Goal: Task Accomplishment & Management: Use online tool/utility

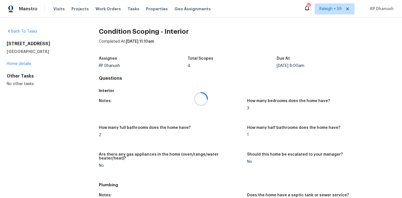
click at [126, 8] on div at bounding box center [201, 99] width 402 height 198
click at [128, 8] on span "Tasks" at bounding box center [134, 9] width 12 height 4
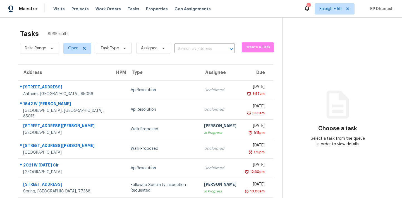
click at [283, 90] on section "Choose a task Select a task from the queue in order to view details" at bounding box center [337, 154] width 111 height 273
click at [117, 48] on span "Task Type" at bounding box center [110, 49] width 18 height 6
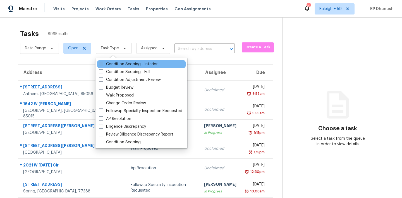
click at [117, 62] on label "Condition Scoping - Interior" at bounding box center [128, 64] width 59 height 6
click at [103, 62] on input "Condition Scoping - Interior" at bounding box center [101, 63] width 4 height 4
checkbox input "true"
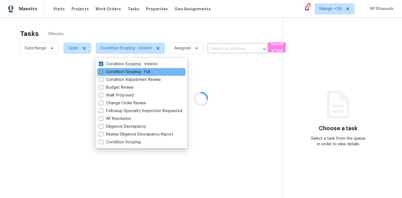
click at [117, 71] on label "Condition Scoping - Full" at bounding box center [124, 72] width 51 height 6
click at [103, 71] on input "Condition Scoping - Full" at bounding box center [101, 71] width 4 height 4
checkbox input "true"
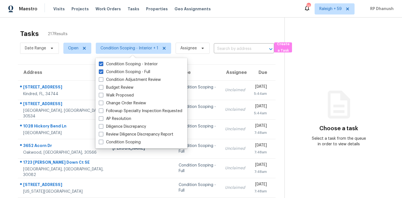
click at [150, 32] on div "Tasks 217 Results" at bounding box center [152, 34] width 265 height 15
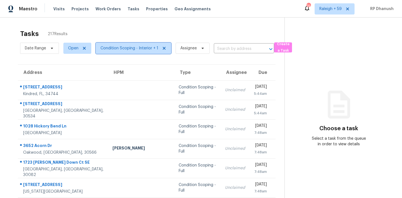
click at [137, 46] on span "Condition Scoping - Interior + 1" at bounding box center [130, 49] width 58 height 6
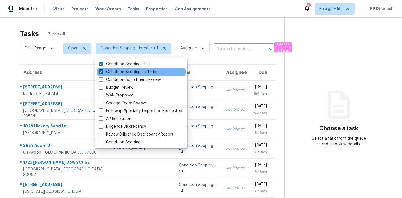
click at [137, 70] on label "Condition Scoping - Interior" at bounding box center [128, 72] width 59 height 6
click at [103, 70] on input "Condition Scoping - Interior" at bounding box center [101, 71] width 4 height 4
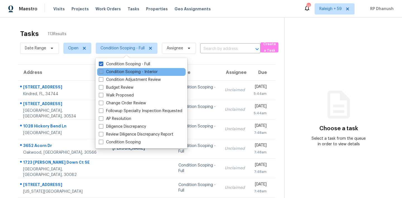
click at [149, 72] on label "Condition Scoping - Interior" at bounding box center [128, 72] width 59 height 6
click at [103, 72] on input "Condition Scoping - Interior" at bounding box center [101, 71] width 4 height 4
click at [133, 72] on label "Condition Scoping - Interior" at bounding box center [128, 72] width 59 height 6
click at [103, 72] on input "Condition Scoping - Interior" at bounding box center [101, 71] width 4 height 4
checkbox input "false"
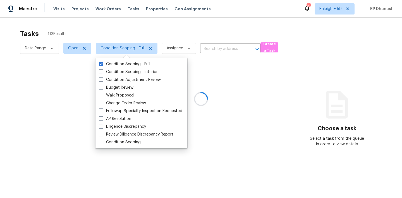
click at [336, 11] on div at bounding box center [201, 99] width 402 height 198
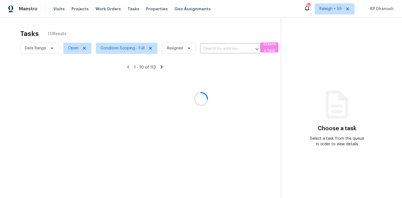
click at [337, 10] on div at bounding box center [201, 99] width 402 height 198
click at [335, 10] on div at bounding box center [201, 99] width 402 height 198
click at [336, 11] on div at bounding box center [201, 99] width 402 height 198
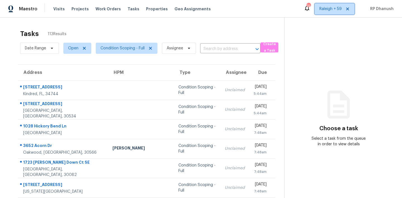
click at [336, 11] on span "Raleigh + 59" at bounding box center [331, 9] width 22 height 6
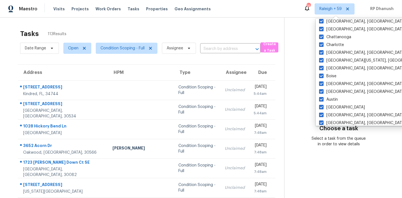
scroll to position [374, 0]
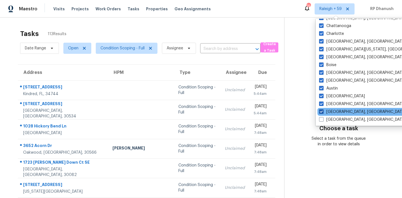
click at [325, 110] on label "Albuquerque, NM" at bounding box center [362, 112] width 87 height 6
click at [323, 110] on input "Albuquerque, NM" at bounding box center [321, 111] width 4 height 4
checkbox input "false"
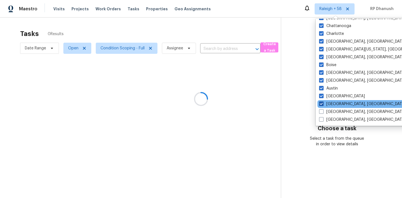
click at [325, 105] on label "Asheville, NC" at bounding box center [362, 104] width 87 height 6
click at [323, 105] on input "Asheville, NC" at bounding box center [321, 103] width 4 height 4
checkbox input "false"
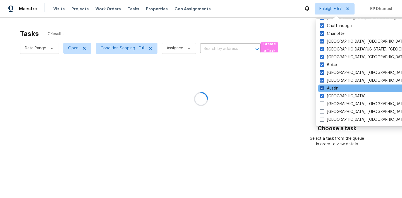
click at [327, 89] on label "Austin" at bounding box center [329, 89] width 19 height 6
click at [323, 89] on input "Austin" at bounding box center [322, 88] width 4 height 4
checkbox input "false"
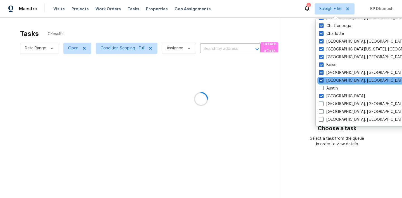
click at [327, 78] on label "Baltimore, MD" at bounding box center [362, 81] width 87 height 6
click at [323, 78] on input "Baltimore, MD" at bounding box center [321, 80] width 4 height 4
checkbox input "false"
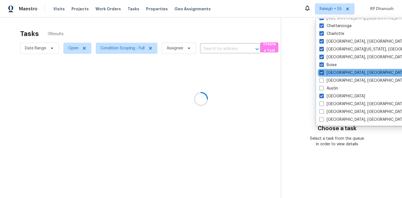
click at [327, 70] on label "Birmingham, AL" at bounding box center [363, 73] width 87 height 6
click at [323, 70] on input "Birmingham, AL" at bounding box center [322, 72] width 4 height 4
checkbox input "false"
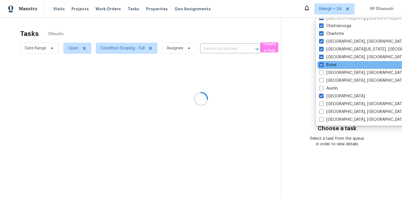
click at [327, 62] on div "Boise" at bounding box center [374, 65] width 113 height 8
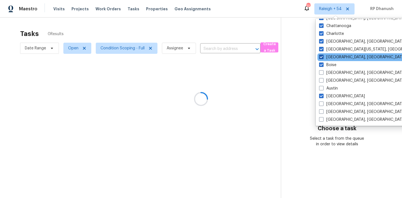
click at [327, 56] on label "Boston, MA" at bounding box center [362, 57] width 87 height 6
click at [323, 56] on input "Boston, MA" at bounding box center [321, 56] width 4 height 4
checkbox input "false"
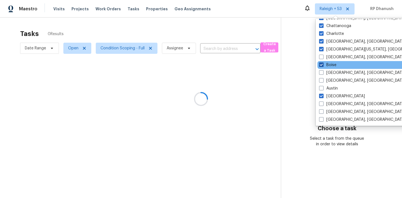
click at [325, 65] on label "Boise" at bounding box center [327, 65] width 17 height 6
click at [323, 65] on input "Boise" at bounding box center [321, 64] width 4 height 4
checkbox input "false"
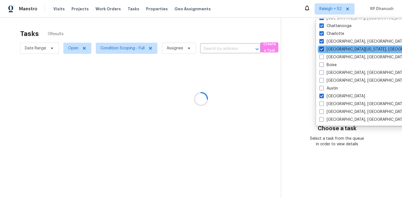
click at [325, 51] on label "Central California, CA" at bounding box center [374, 50] width 108 height 6
click at [323, 50] on input "Central California, CA" at bounding box center [322, 49] width 4 height 4
checkbox input "false"
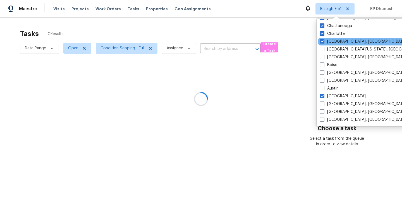
click at [325, 45] on div "Charleston, SC" at bounding box center [374, 42] width 113 height 8
click at [325, 43] on label "Charleston, SC" at bounding box center [363, 42] width 87 height 6
click at [324, 42] on input "Charleston, SC" at bounding box center [322, 41] width 4 height 4
checkbox input "false"
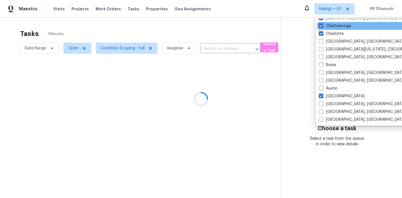
click at [325, 29] on div "Chattanooga" at bounding box center [373, 26] width 113 height 8
click at [324, 27] on label "Chattanooga" at bounding box center [335, 26] width 32 height 6
click at [323, 27] on input "Chattanooga" at bounding box center [321, 25] width 4 height 4
checkbox input "false"
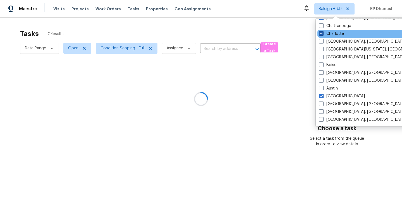
click at [324, 34] on label "Charlotte" at bounding box center [331, 34] width 25 height 6
click at [323, 34] on input "Charlotte" at bounding box center [321, 33] width 4 height 4
checkbox input "false"
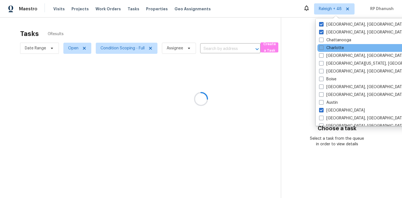
click at [324, 34] on label "Chicago, IL" at bounding box center [362, 33] width 87 height 6
click at [323, 33] on input "Chicago, IL" at bounding box center [321, 32] width 4 height 4
checkbox input "false"
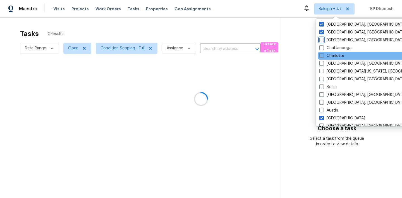
scroll to position [346, 0]
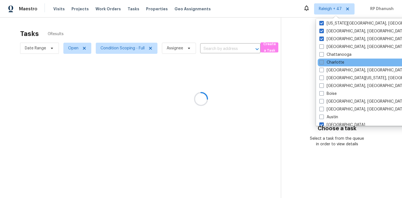
click at [324, 34] on div "Cleveland, OH" at bounding box center [374, 31] width 113 height 8
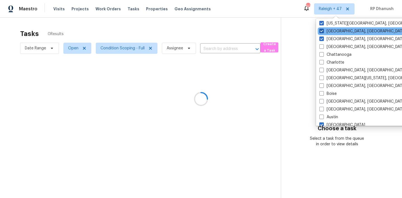
click at [322, 32] on span at bounding box center [322, 31] width 4 height 4
click at [322, 32] on input "Cleveland, OH" at bounding box center [322, 30] width 4 height 4
checkbox input "false"
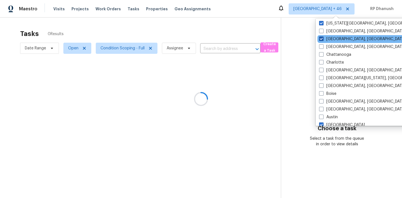
click at [322, 39] on span at bounding box center [321, 39] width 4 height 4
click at [322, 39] on input "Cincinnati, OH" at bounding box center [321, 38] width 4 height 4
checkbox input "false"
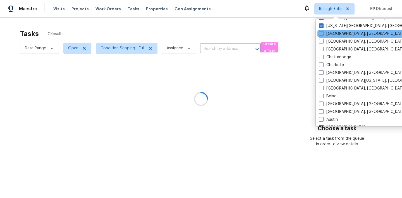
click at [322, 30] on div "Cleveland, OH" at bounding box center [374, 34] width 113 height 8
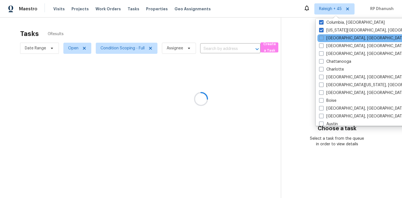
click at [322, 30] on span at bounding box center [321, 30] width 4 height 4
click at [322, 30] on input "Colorado Springs, CO" at bounding box center [321, 30] width 4 height 4
checkbox input "false"
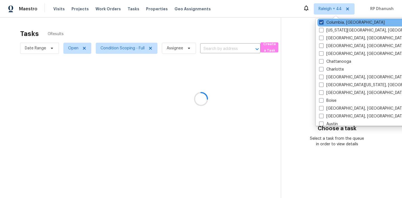
click at [322, 24] on span at bounding box center [321, 22] width 4 height 4
click at [322, 23] on input "Columbia, SC" at bounding box center [321, 22] width 4 height 4
checkbox input "false"
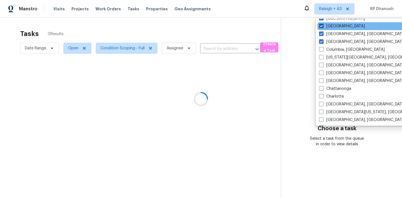
click at [322, 28] on label "Dallas" at bounding box center [342, 26] width 46 height 6
click at [322, 27] on input "Dallas" at bounding box center [321, 25] width 4 height 4
checkbox input "false"
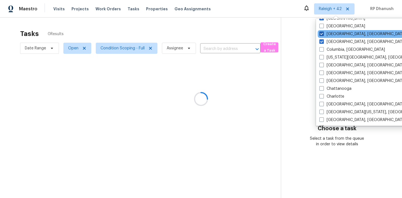
click at [322, 36] on label "Corpus Christi, TX" at bounding box center [363, 34] width 87 height 6
click at [322, 35] on input "Corpus Christi, TX" at bounding box center [322, 33] width 4 height 4
checkbox input "false"
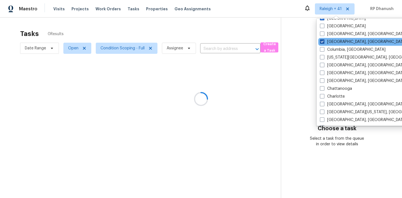
click at [322, 41] on span at bounding box center [322, 41] width 4 height 4
click at [322, 41] on input "Columbus, OH" at bounding box center [322, 41] width 4 height 4
checkbox input "false"
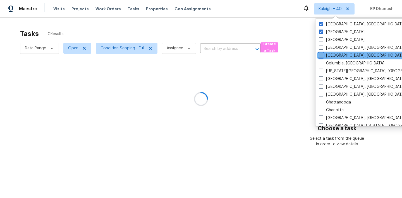
scroll to position [289, 0]
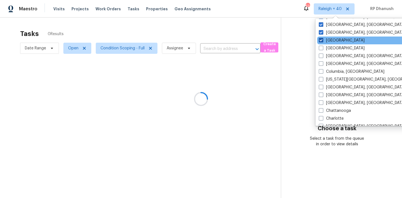
click at [322, 40] on span at bounding box center [321, 40] width 4 height 4
click at [322, 40] on input "Denver" at bounding box center [321, 40] width 4 height 4
checkbox input "false"
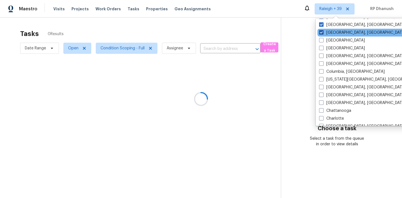
click at [322, 33] on span at bounding box center [321, 32] width 4 height 4
click at [322, 33] on input "Detroit, MI" at bounding box center [321, 32] width 4 height 4
checkbox input "false"
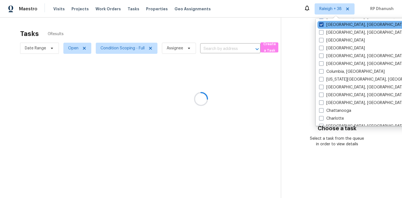
click at [322, 27] on span at bounding box center [321, 24] width 4 height 4
click at [322, 26] on input "Greensboro, NC" at bounding box center [321, 24] width 4 height 4
checkbox input "false"
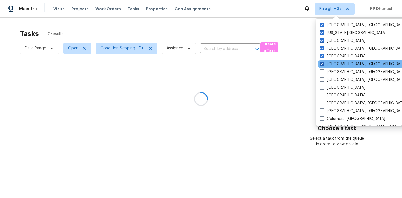
click at [322, 62] on span at bounding box center [322, 64] width 4 height 4
click at [322, 62] on input "Greenville, SC" at bounding box center [322, 63] width 4 height 4
checkbox input "false"
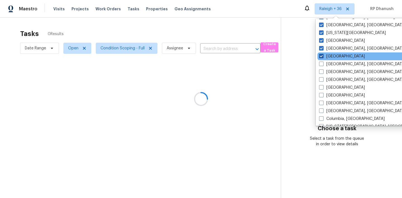
click at [322, 57] on span at bounding box center [321, 56] width 4 height 4
click at [322, 57] on input "Houston" at bounding box center [321, 56] width 4 height 4
checkbox input "false"
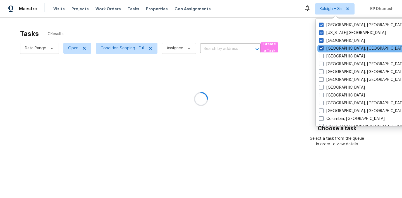
click at [323, 48] on span at bounding box center [321, 48] width 4 height 4
click at [323, 48] on input "Indianapolis, IN" at bounding box center [321, 48] width 4 height 4
checkbox input "false"
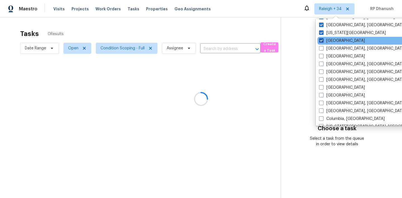
click at [323, 42] on span at bounding box center [321, 40] width 4 height 4
click at [323, 42] on input "Jacksonville" at bounding box center [321, 40] width 4 height 4
checkbox input "false"
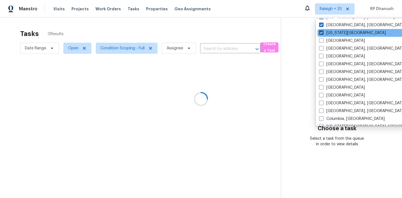
click at [323, 31] on span at bounding box center [321, 32] width 4 height 4
click at [323, 31] on input "Kansas City" at bounding box center [321, 32] width 4 height 4
checkbox input "false"
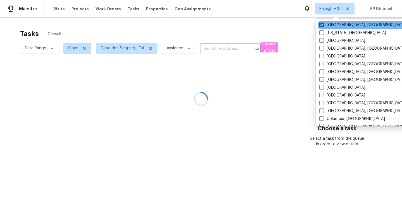
click at [323, 25] on span at bounding box center [322, 25] width 4 height 4
click at [323, 25] on input "Killeen, TX" at bounding box center [322, 24] width 4 height 4
checkbox input "false"
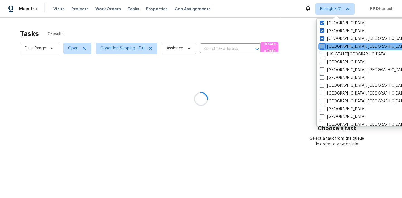
scroll to position [200, 0]
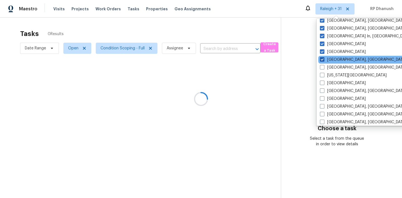
click at [323, 60] on span at bounding box center [322, 59] width 4 height 4
click at [323, 60] on input "Knoxville, TN" at bounding box center [322, 59] width 4 height 4
checkbox input "false"
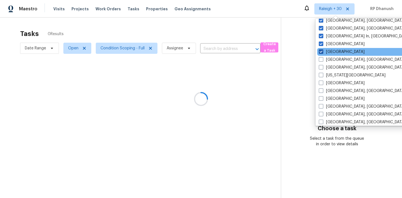
click at [323, 50] on span at bounding box center [321, 51] width 4 height 4
click at [323, 50] on input "Las Vegas" at bounding box center [321, 51] width 4 height 4
checkbox input "false"
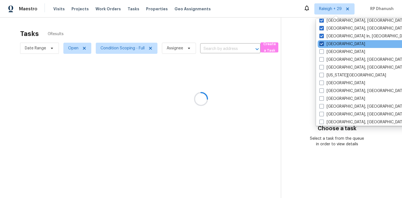
click at [323, 46] on span at bounding box center [322, 44] width 4 height 4
click at [323, 45] on input "Los Angeles" at bounding box center [322, 43] width 4 height 4
checkbox input "false"
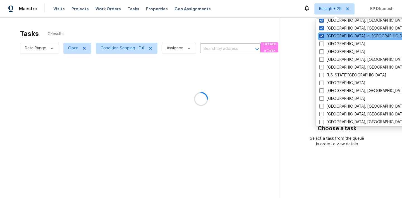
click at [323, 37] on span at bounding box center [322, 36] width 4 height 4
click at [323, 37] on input "Louisville In, KY" at bounding box center [322, 36] width 4 height 4
checkbox input "false"
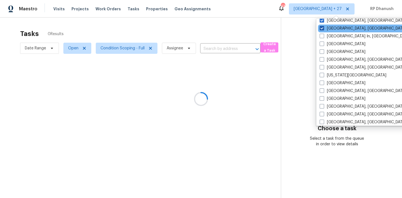
click at [322, 28] on span at bounding box center [322, 28] width 4 height 4
click at [322, 28] on input "Memphis, TN" at bounding box center [322, 28] width 4 height 4
checkbox input "false"
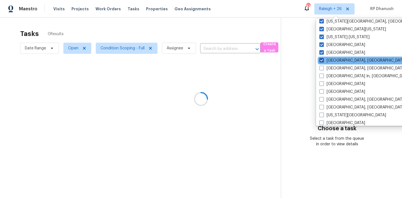
click at [323, 61] on span at bounding box center [322, 60] width 4 height 4
click at [323, 61] on input "Miami, FL" at bounding box center [322, 60] width 4 height 4
checkbox input "false"
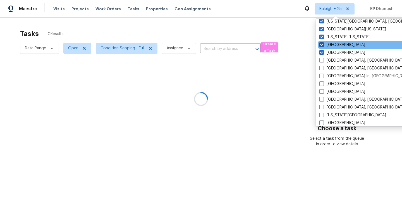
drag, startPoint x: 323, startPoint y: 50, endPoint x: 323, endPoint y: 44, distance: 6.1
click at [323, 50] on label "Minneapolis" at bounding box center [343, 53] width 46 height 6
click at [323, 50] on input "Minneapolis" at bounding box center [322, 52] width 4 height 4
checkbox input "false"
click at [323, 44] on span at bounding box center [322, 44] width 4 height 4
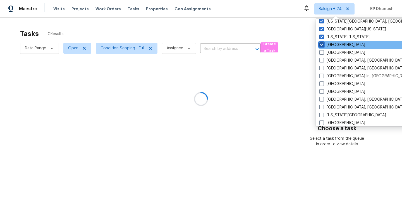
click at [323, 44] on input "Nashville" at bounding box center [322, 44] width 4 height 4
checkbox input "false"
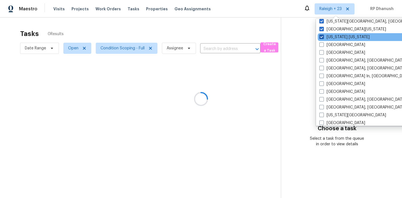
click at [323, 37] on span at bounding box center [322, 37] width 4 height 4
click at [323, 37] on input "New York New Jersey" at bounding box center [322, 36] width 4 height 4
checkbox input "false"
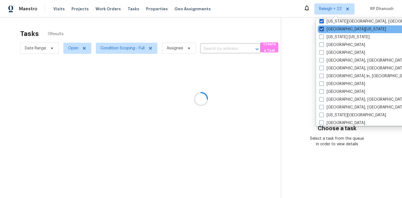
click at [323, 27] on span at bounding box center [322, 29] width 4 height 4
click at [323, 27] on input "Northern Colorado" at bounding box center [322, 29] width 4 height 4
checkbox input "false"
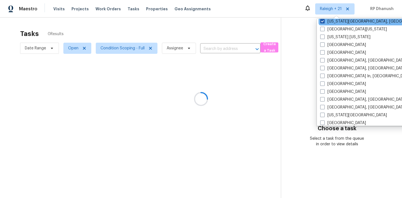
click at [323, 22] on span at bounding box center [322, 21] width 4 height 4
click at [323, 22] on input "Oklahoma City, OK" at bounding box center [322, 21] width 4 height 4
checkbox input "false"
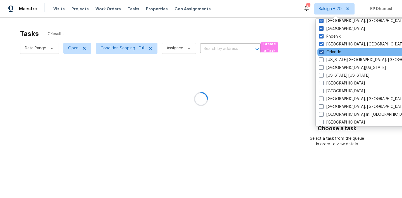
click at [321, 53] on span at bounding box center [321, 52] width 4 height 4
click at [321, 53] on input "Orlando" at bounding box center [321, 51] width 4 height 4
checkbox input "false"
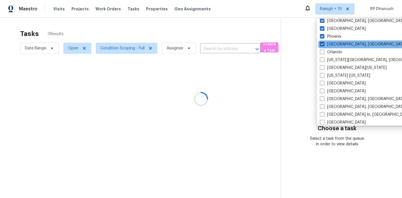
click at [322, 42] on span at bounding box center [322, 44] width 4 height 4
click at [322, 42] on input "Philadelphia, PA" at bounding box center [322, 44] width 4 height 4
checkbox input "false"
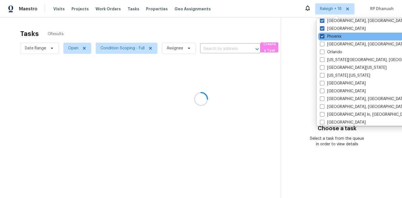
click at [322, 35] on span at bounding box center [322, 36] width 4 height 4
click at [322, 35] on input "Phoenix" at bounding box center [322, 36] width 4 height 4
checkbox input "false"
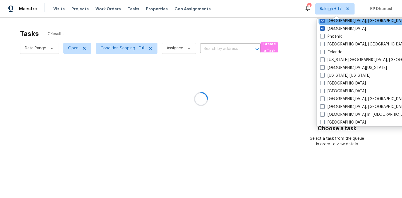
click at [324, 28] on span at bounding box center [322, 28] width 4 height 4
click at [324, 28] on input "Portland" at bounding box center [322, 28] width 4 height 4
checkbox input "false"
click at [325, 22] on label "Prescott, AZ" at bounding box center [363, 21] width 87 height 6
click at [324, 22] on input "Prescott, AZ" at bounding box center [322, 20] width 4 height 4
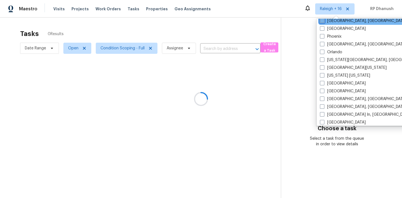
checkbox input "false"
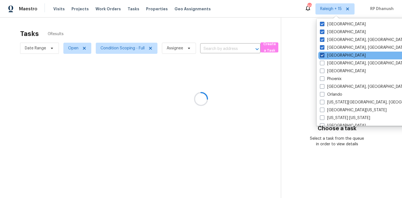
click at [323, 55] on span at bounding box center [322, 55] width 4 height 4
click at [323, 55] on input "Raleigh" at bounding box center [322, 55] width 4 height 4
checkbox input "false"
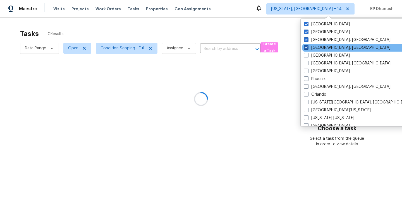
click at [323, 49] on label "Reno, NV" at bounding box center [347, 48] width 87 height 6
click at [308, 49] on input "Reno, NV" at bounding box center [306, 47] width 4 height 4
checkbox input "false"
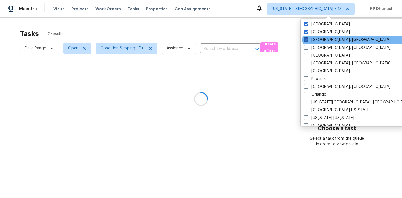
click at [321, 41] on label "Richmond, VA" at bounding box center [347, 40] width 87 height 6
click at [308, 41] on input "Richmond, VA" at bounding box center [306, 39] width 4 height 4
checkbox input "false"
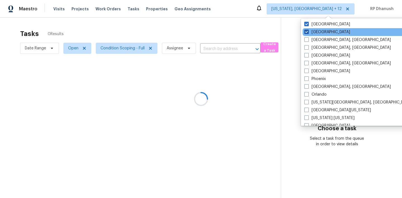
click at [315, 33] on label "Riverside" at bounding box center [327, 32] width 46 height 6
click at [308, 33] on input "Riverside" at bounding box center [306, 31] width 4 height 4
checkbox input "false"
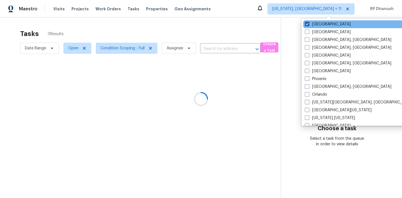
click at [315, 27] on label "Sacramento" at bounding box center [328, 25] width 46 height 6
click at [309, 25] on input "Sacramento" at bounding box center [307, 24] width 4 height 4
checkbox input "false"
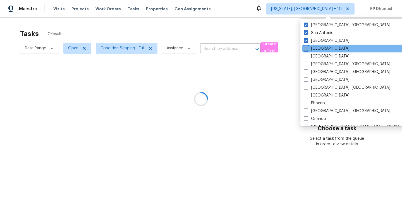
scroll to position [38, 0]
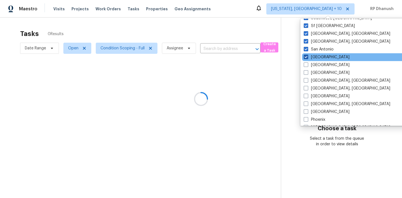
click at [306, 57] on span at bounding box center [306, 57] width 4 height 4
click at [306, 57] on input "Salt Lake City" at bounding box center [306, 56] width 4 height 4
checkbox input "false"
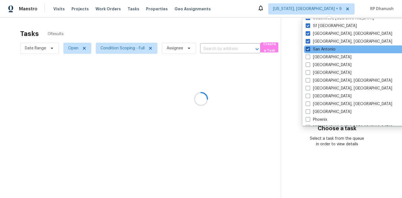
click at [306, 52] on label "San Antonio" at bounding box center [321, 50] width 30 height 6
click at [306, 50] on input "San Antonio" at bounding box center [308, 49] width 4 height 4
checkbox input "false"
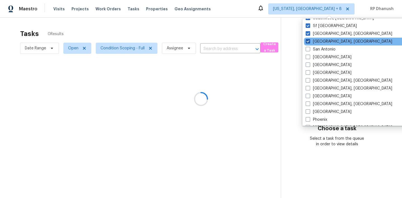
click at [307, 43] on span at bounding box center [308, 41] width 4 height 4
click at [307, 42] on input "San Diego, CA" at bounding box center [308, 41] width 4 height 4
checkbox input "false"
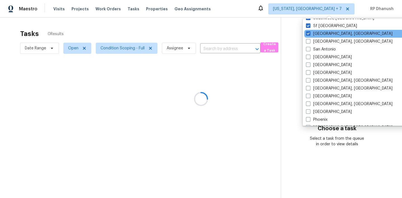
click at [308, 37] on div "Seattle, WA" at bounding box center [360, 34] width 113 height 8
click at [308, 32] on span at bounding box center [308, 33] width 4 height 4
click at [308, 32] on input "Seattle, WA" at bounding box center [308, 33] width 4 height 4
checkbox input "false"
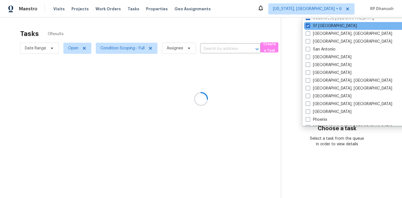
click at [308, 23] on div "Sf Bay Area" at bounding box center [360, 26] width 113 height 8
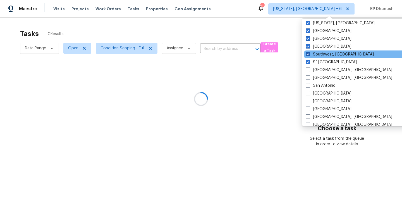
click at [308, 52] on label "Southwest, FL" at bounding box center [340, 55] width 68 height 6
click at [308, 52] on input "Southwest, FL" at bounding box center [308, 54] width 4 height 4
checkbox input "false"
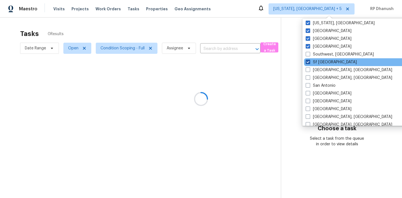
click at [310, 61] on span at bounding box center [308, 62] width 4 height 4
click at [310, 61] on input "Sf Bay Area" at bounding box center [308, 62] width 4 height 4
checkbox input "false"
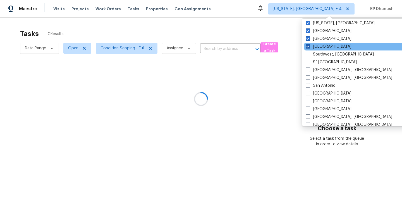
click at [309, 46] on span at bounding box center [308, 46] width 4 height 4
click at [309, 46] on input "St Louis" at bounding box center [308, 46] width 4 height 4
checkbox input "false"
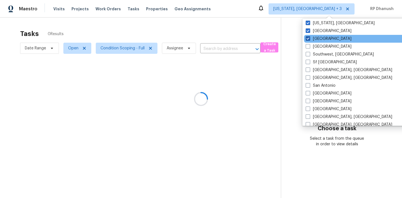
click at [309, 39] on span at bounding box center [308, 38] width 4 height 4
click at [309, 39] on input "Tampa" at bounding box center [308, 38] width 4 height 4
checkbox input "false"
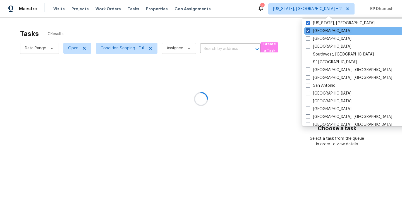
click at [308, 31] on span at bounding box center [308, 30] width 4 height 4
click at [308, 31] on input "Tucson" at bounding box center [308, 30] width 4 height 4
checkbox input "false"
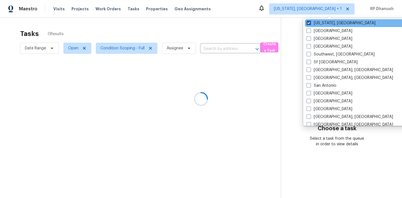
click at [308, 25] on span at bounding box center [309, 23] width 4 height 4
click at [308, 24] on input "Washington, DC" at bounding box center [309, 22] width 4 height 4
checkbox input "false"
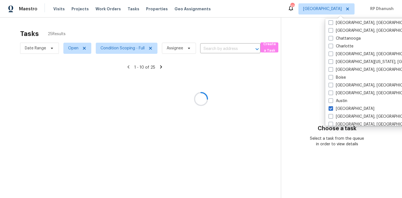
scroll to position [374, 0]
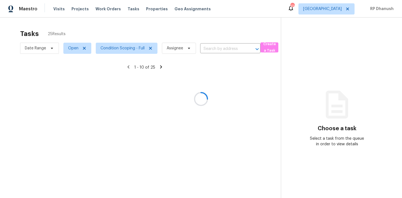
click at [313, 70] on div at bounding box center [201, 99] width 402 height 198
click at [337, 9] on div at bounding box center [201, 99] width 402 height 198
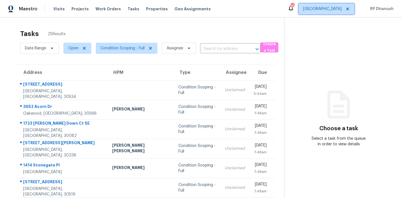
click at [337, 9] on span "Atlanta" at bounding box center [322, 9] width 39 height 6
click at [312, 37] on section "Choose a task Select a task from the queue in order to view details" at bounding box center [338, 154] width 109 height 273
click at [339, 6] on span "Atlanta" at bounding box center [322, 9] width 39 height 6
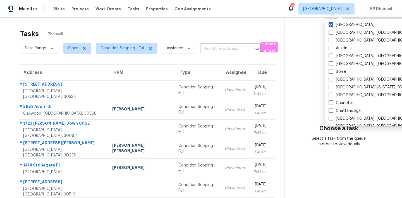
click at [302, 46] on section "Choose a task Select a task from the queue in order to view details" at bounding box center [338, 154] width 109 height 273
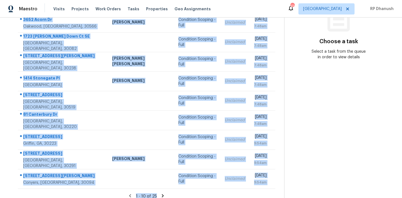
scroll to position [92, 0]
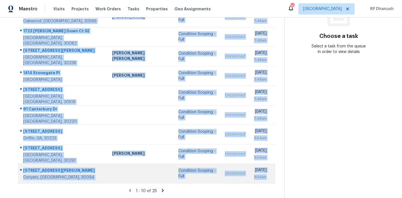
drag, startPoint x: 23, startPoint y: 62, endPoint x: 266, endPoint y: 181, distance: 270.7
click at [266, 181] on tbody "45 Lakepoint Dr Dawsonville, GA, 30534 Condition Scoping - Full Unclaimed Thu, …" at bounding box center [147, 86] width 258 height 196
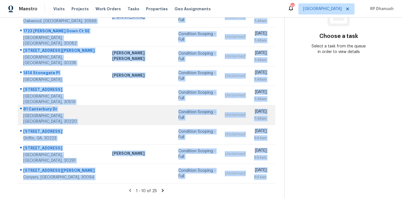
copy tbody "45 Lakepoint Dr Dawsonville, GA, 30534 Condition Scoping - Full Unclaimed Thu, …"
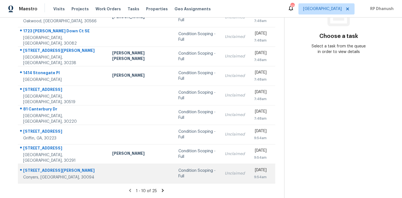
drag, startPoint x: 317, startPoint y: 115, endPoint x: 200, endPoint y: 168, distance: 128.8
click at [317, 115] on section "Choose a task Select a task from the queue in order to view details" at bounding box center [338, 61] width 109 height 273
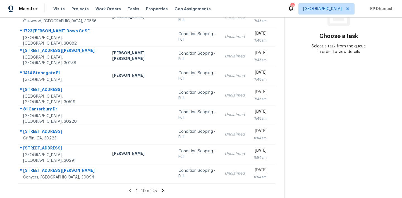
click at [162, 189] on icon at bounding box center [163, 190] width 2 height 3
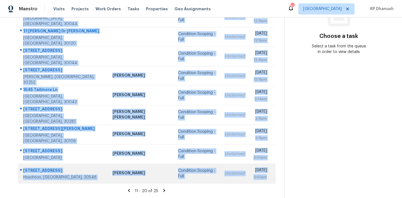
drag, startPoint x: 21, startPoint y: 46, endPoint x: 264, endPoint y: 180, distance: 277.5
click at [264, 180] on tbody "1021 Ridge Rd Lawrenceville, GA, 30043 Condition Scoping - Full Unclaimed Thu, …" at bounding box center [147, 86] width 258 height 196
copy tbody "1021 Ridge Rd Lawrenceville, GA, 30043 Condition Scoping - Full Unclaimed Thu, …"
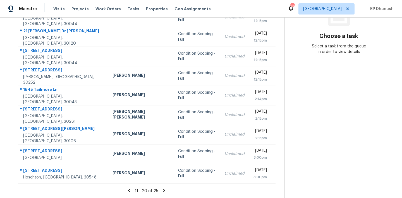
click at [307, 104] on section "Choose a task Select a task from the queue in order to view details" at bounding box center [339, 61] width 109 height 273
click at [162, 190] on icon at bounding box center [164, 190] width 5 height 5
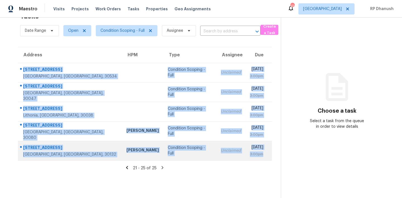
drag, startPoint x: 22, startPoint y: 63, endPoint x: 267, endPoint y: 157, distance: 262.1
click at [267, 157] on tbody "167 Fernbrook Trl Dawsonville, GA, 30534 Condition Scoping - Full Unclaimed Thu…" at bounding box center [145, 112] width 254 height 98
copy tbody "167 Fernbrook Trl Dawsonville, GA, 30534 Condition Scoping - Full Unclaimed Thu…"
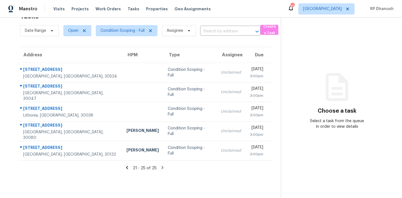
click at [346, 60] on section "Choose a task Select a task from the queue in order to view details" at bounding box center [337, 99] width 112 height 198
click at [339, 5] on span "Atlanta" at bounding box center [327, 8] width 56 height 11
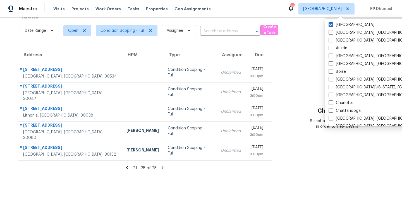
scroll to position [374, 0]
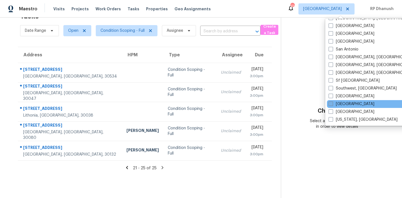
click at [341, 106] on label "Tampa" at bounding box center [352, 104] width 46 height 6
click at [332, 105] on input "Tampa" at bounding box center [331, 103] width 4 height 4
checkbox input "true"
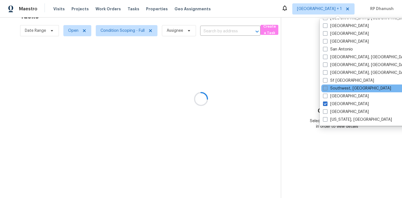
click at [346, 89] on label "Southwest, FL" at bounding box center [357, 89] width 68 height 6
click at [327, 89] on input "Southwest, FL" at bounding box center [325, 88] width 4 height 4
checkbox input "true"
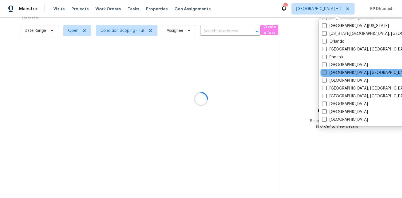
scroll to position [291, 0]
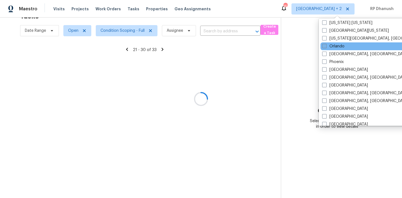
click at [337, 45] on label "Orlando" at bounding box center [333, 47] width 22 height 6
click at [326, 45] on input "Orlando" at bounding box center [324, 46] width 4 height 4
checkbox input "true"
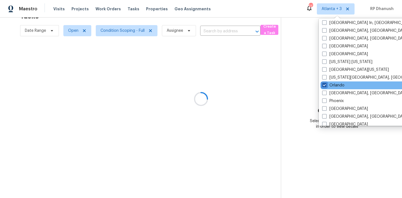
scroll to position [243, 0]
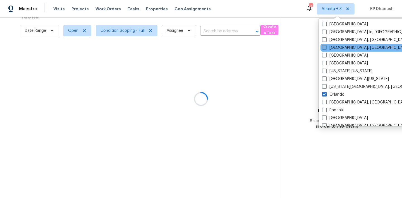
click at [336, 49] on label "Miami, FL" at bounding box center [365, 48] width 87 height 6
click at [326, 49] on input "Miami, FL" at bounding box center [324, 47] width 4 height 4
checkbox input "true"
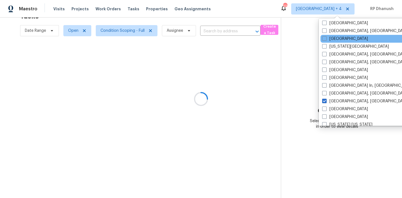
click at [335, 42] on div "Jacksonville" at bounding box center [377, 39] width 113 height 8
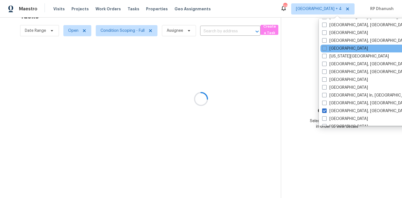
scroll to position [176, 0]
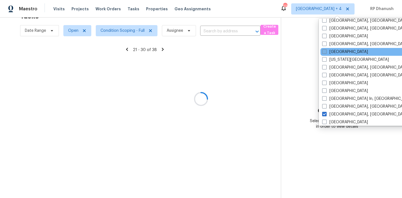
click at [335, 50] on label "Jacksonville" at bounding box center [345, 52] width 46 height 6
click at [326, 50] on input "Jacksonville" at bounding box center [324, 51] width 4 height 4
checkbox input "true"
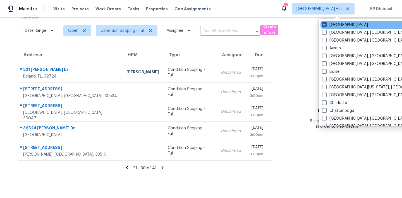
click at [331, 25] on label "Atlanta" at bounding box center [345, 25] width 46 height 6
click at [326, 25] on input "Atlanta" at bounding box center [324, 24] width 4 height 4
checkbox input "false"
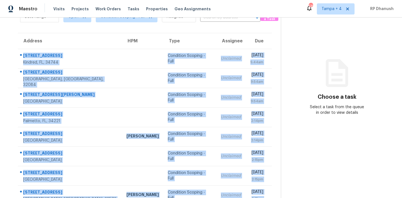
scroll to position [92, 0]
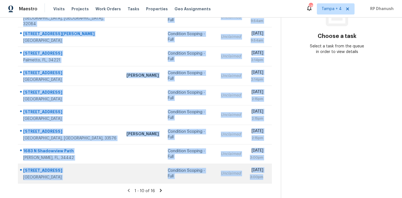
drag, startPoint x: 25, startPoint y: 82, endPoint x: 266, endPoint y: 180, distance: 260.5
click at [266, 180] on tbody "1544 Gladewater Rd Kindred, FL, 34744 Condition Scoping - Full Unclaimed Thu, A…" at bounding box center [145, 86] width 254 height 196
copy tbody "1544 Gladewater Rd Kindred, FL, 34744 Condition Scoping - Full Unclaimed Thu, A…"
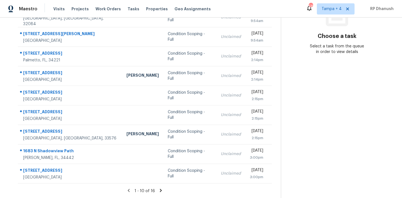
click at [300, 96] on section "Choose a task Select a task from the queue in order to view details" at bounding box center [337, 61] width 112 height 273
click at [160, 189] on icon at bounding box center [161, 190] width 2 height 3
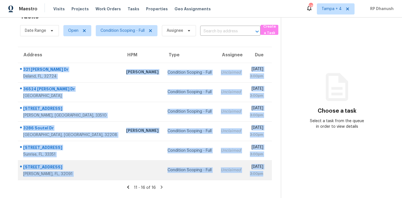
drag, startPoint x: 21, startPoint y: 67, endPoint x: 270, endPoint y: 176, distance: 271.7
click at [270, 176] on tbody "321 Charles Dr Deland, FL, 32724 Carl Biederman Condition Scoping - Full Unclai…" at bounding box center [145, 121] width 254 height 117
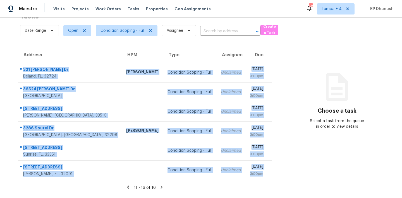
copy tbody "321 Charles Dr Deland, FL, 32724 Carl Biederman Condition Scoping - Full Unclai…"
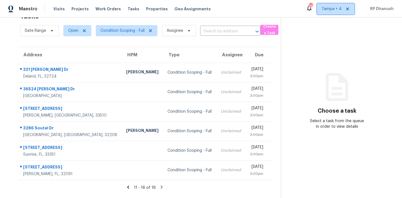
click at [340, 11] on span "Tampa + 4" at bounding box center [332, 9] width 20 height 6
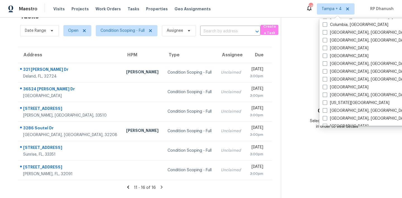
scroll to position [160, 0]
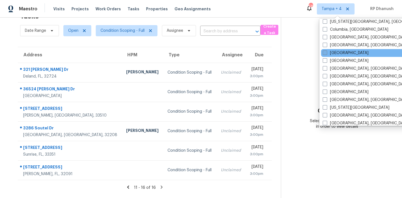
click at [333, 54] on label "Dallas" at bounding box center [346, 53] width 46 height 6
click at [327, 54] on input "Dallas" at bounding box center [325, 52] width 4 height 4
checkbox input "true"
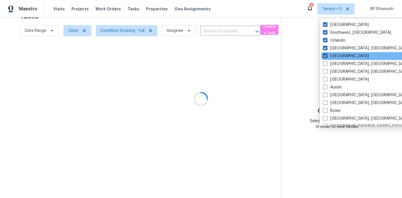
click at [329, 56] on label "Jacksonville" at bounding box center [346, 56] width 46 height 6
click at [327, 56] on input "Jacksonville" at bounding box center [325, 55] width 4 height 4
checkbox input "false"
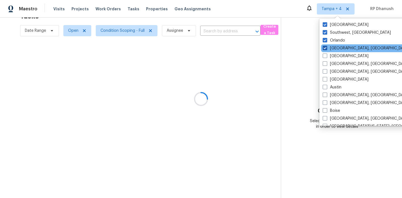
click at [329, 48] on label "Miami, FL" at bounding box center [366, 49] width 87 height 6
click at [327, 48] on input "Miami, FL" at bounding box center [325, 48] width 4 height 4
checkbox input "false"
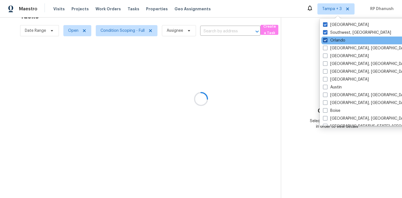
click at [329, 42] on label "Orlando" at bounding box center [334, 41] width 22 height 6
click at [327, 41] on input "Orlando" at bounding box center [325, 40] width 4 height 4
checkbox input "false"
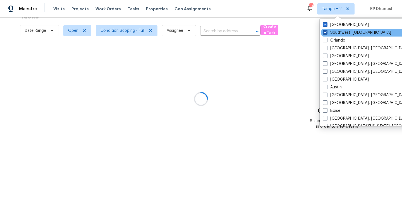
click at [326, 32] on span at bounding box center [325, 32] width 4 height 4
click at [326, 32] on input "Southwest, FL" at bounding box center [325, 32] width 4 height 4
checkbox input "false"
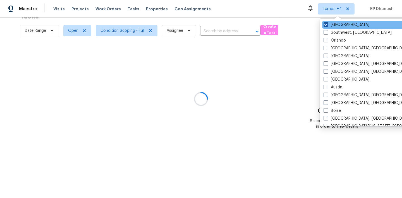
click at [326, 23] on span at bounding box center [326, 24] width 4 height 4
click at [326, 23] on input "Tampa" at bounding box center [326, 24] width 4 height 4
checkbox input "false"
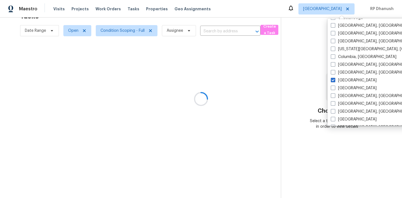
scroll to position [137, 0]
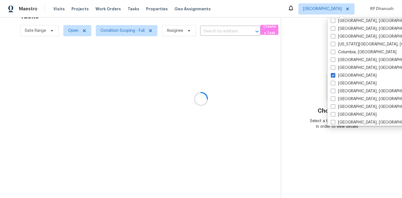
click at [307, 77] on div at bounding box center [201, 99] width 402 height 198
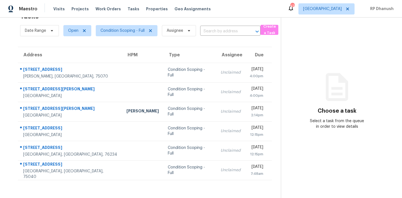
scroll to position [0, 0]
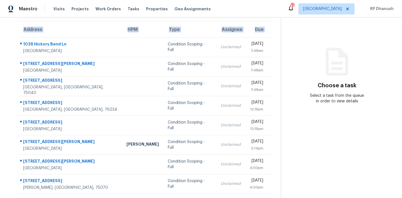
scroll to position [43, 0]
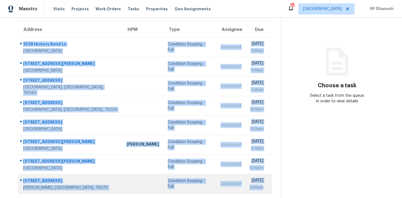
drag, startPoint x: 19, startPoint y: 42, endPoint x: 267, endPoint y: 189, distance: 288.2
click at [267, 189] on tbody "1028 Hickory Bend Ln Fort Worth, TX, 76108 Condition Scoping - Full Unclaimed T…" at bounding box center [145, 115] width 254 height 156
copy tbody "1028 Hickory Bend Ln Fort Worth, TX, 76108 Condition Scoping - Full Unclaimed T…"
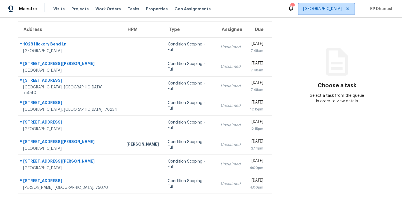
click at [345, 9] on span at bounding box center [347, 9] width 6 height 4
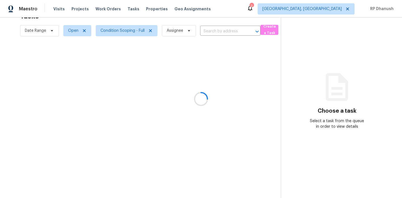
click at [329, 9] on div at bounding box center [201, 99] width 402 height 198
click at [332, 8] on div at bounding box center [201, 99] width 402 height 198
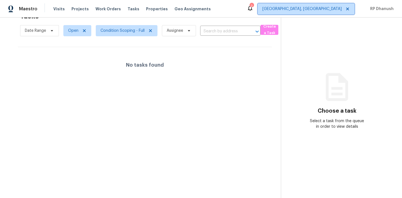
click at [332, 8] on span "Albuquerque, NM" at bounding box center [302, 9] width 79 height 6
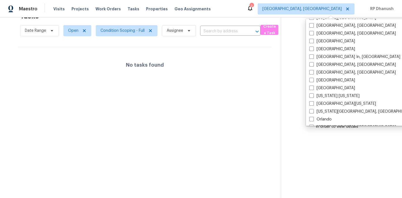
scroll to position [374, 0]
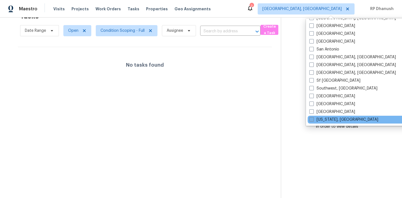
click at [323, 119] on label "Washington, DC" at bounding box center [344, 120] width 69 height 6
click at [313, 119] on input "Washington, DC" at bounding box center [312, 119] width 4 height 4
checkbox input "true"
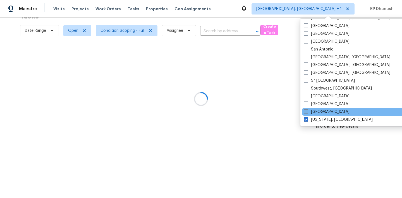
click at [323, 112] on label "Tucson" at bounding box center [327, 112] width 46 height 6
click at [308, 112] on input "Tucson" at bounding box center [306, 111] width 4 height 4
checkbox input "true"
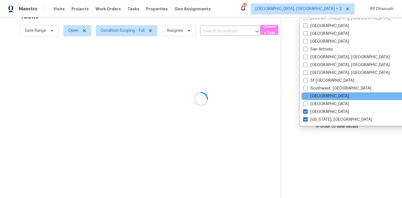
click at [316, 97] on label "St Louis" at bounding box center [326, 97] width 46 height 6
click at [307, 97] on input "St Louis" at bounding box center [305, 96] width 4 height 4
checkbox input "true"
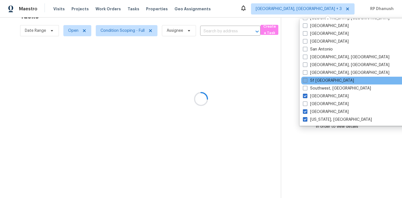
click at [315, 80] on label "Sf Bay Area" at bounding box center [328, 81] width 51 height 6
click at [307, 80] on input "Sf Bay Area" at bounding box center [305, 80] width 4 height 4
checkbox input "true"
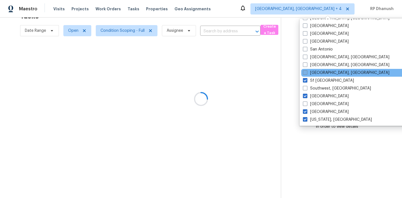
click at [314, 73] on label "Seattle, WA" at bounding box center [346, 73] width 87 height 6
click at [307, 73] on input "Seattle, WA" at bounding box center [305, 72] width 4 height 4
checkbox input "true"
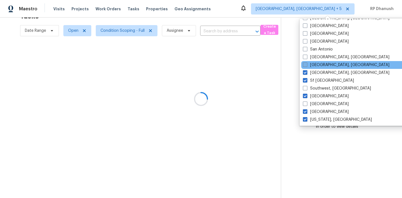
click at [316, 63] on label "Savannah, GA" at bounding box center [346, 65] width 87 height 6
click at [307, 63] on input "Savannah, GA" at bounding box center [305, 64] width 4 height 4
checkbox input "true"
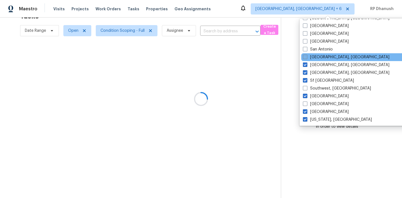
click at [316, 57] on label "San Diego, CA" at bounding box center [346, 57] width 87 height 6
click at [307, 57] on input "San Diego, CA" at bounding box center [305, 56] width 4 height 4
checkbox input "true"
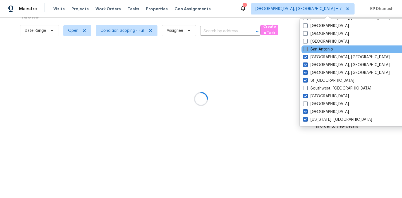
click at [316, 50] on label "San Antonio" at bounding box center [318, 50] width 30 height 6
click at [307, 50] on input "San Antonio" at bounding box center [305, 49] width 4 height 4
checkbox input "true"
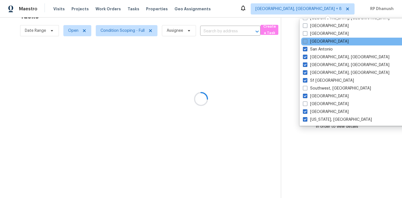
click at [316, 42] on label "Salt Lake City" at bounding box center [326, 42] width 46 height 6
click at [307, 42] on input "Salt Lake City" at bounding box center [305, 41] width 4 height 4
checkbox input "true"
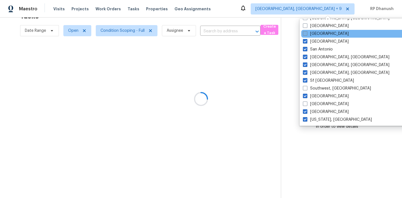
click at [316, 33] on label "Sacramento" at bounding box center [326, 34] width 46 height 6
click at [307, 33] on input "Sacramento" at bounding box center [305, 33] width 4 height 4
checkbox input "true"
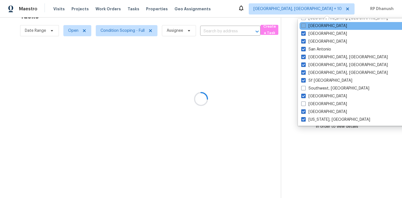
click at [316, 26] on label "Riverside" at bounding box center [324, 26] width 46 height 6
click at [305, 26] on input "Riverside" at bounding box center [303, 25] width 4 height 4
checkbox input "true"
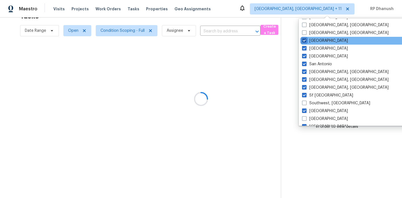
scroll to position [351, 0]
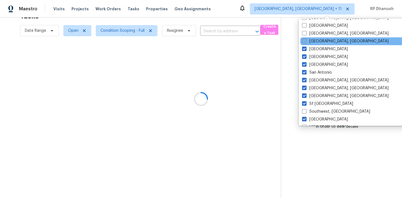
click at [314, 40] on label "Richmond, VA" at bounding box center [345, 42] width 87 height 6
click at [306, 40] on input "Richmond, VA" at bounding box center [304, 41] width 4 height 4
checkbox input "true"
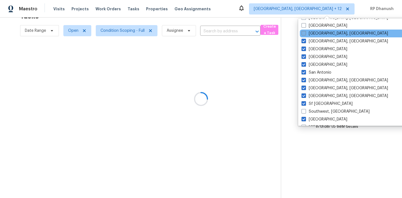
click at [314, 32] on label "Reno, NV" at bounding box center [345, 34] width 87 height 6
click at [305, 32] on input "Reno, NV" at bounding box center [304, 33] width 4 height 4
checkbox input "true"
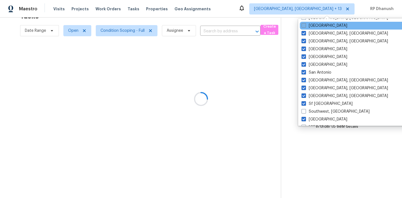
click at [314, 25] on label "Raleigh" at bounding box center [325, 26] width 46 height 6
click at [305, 25] on input "Raleigh" at bounding box center [304, 25] width 4 height 4
checkbox input "true"
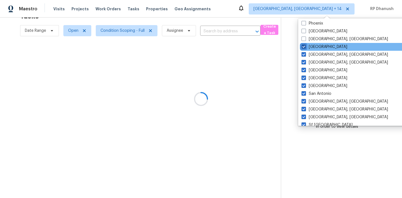
scroll to position [304, 0]
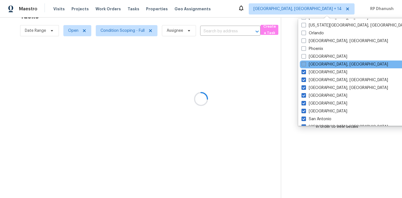
click at [307, 65] on label "Prescott, AZ" at bounding box center [345, 65] width 87 height 6
click at [305, 65] on input "Prescott, AZ" at bounding box center [304, 64] width 4 height 4
checkbox input "true"
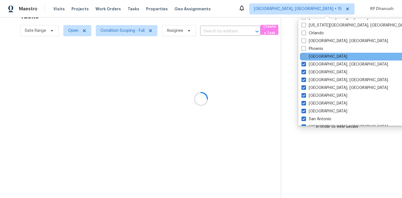
click at [307, 57] on label "Portland" at bounding box center [325, 57] width 46 height 6
click at [305, 57] on input "Portland" at bounding box center [304, 56] width 4 height 4
checkbox input "true"
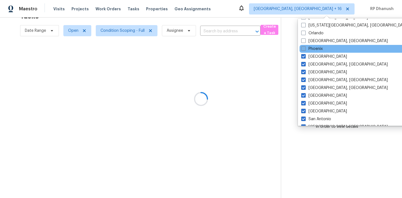
click at [308, 48] on label "Phoenix" at bounding box center [312, 49] width 22 height 6
click at [305, 48] on input "Phoenix" at bounding box center [303, 48] width 4 height 4
checkbox input "true"
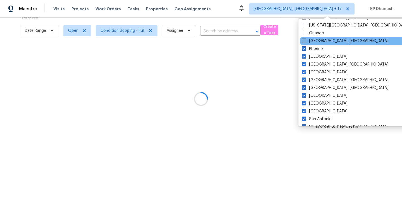
click at [308, 42] on label "Philadelphia, PA" at bounding box center [345, 41] width 87 height 6
click at [306, 42] on input "Philadelphia, PA" at bounding box center [304, 40] width 4 height 4
checkbox input "true"
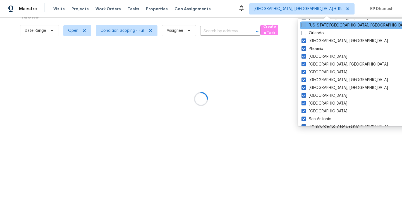
click at [310, 26] on label "Oklahoma City, OK" at bounding box center [356, 26] width 108 height 6
click at [305, 26] on input "Oklahoma City, OK" at bounding box center [304, 25] width 4 height 4
checkbox input "true"
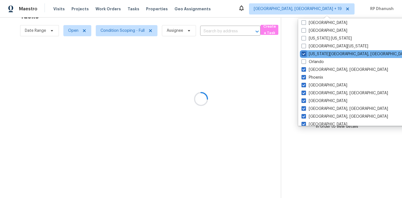
scroll to position [240, 0]
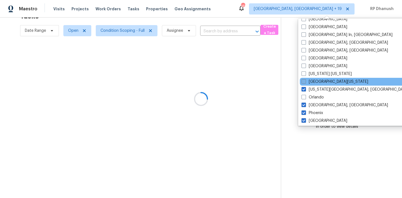
click at [304, 81] on span at bounding box center [304, 81] width 4 height 4
click at [304, 81] on input "Northern Colorado" at bounding box center [304, 81] width 4 height 4
checkbox input "true"
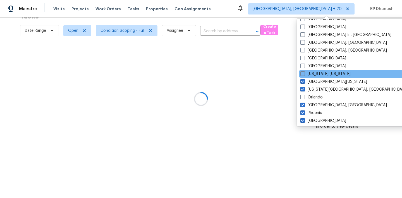
click at [305, 71] on div "New York New Jersey" at bounding box center [355, 74] width 113 height 8
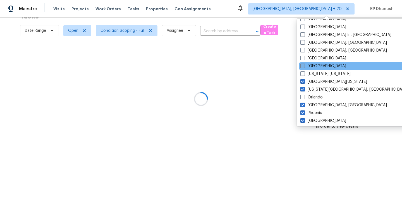
click at [306, 66] on label "Nashville" at bounding box center [324, 66] width 46 height 6
click at [304, 66] on input "Nashville" at bounding box center [303, 65] width 4 height 4
checkbox input "true"
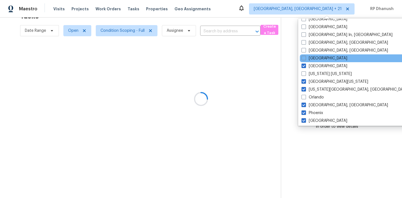
click at [310, 62] on div "Minneapolis" at bounding box center [356, 58] width 113 height 8
click at [306, 60] on label "Minneapolis" at bounding box center [325, 59] width 46 height 6
click at [305, 59] on input "Minneapolis" at bounding box center [304, 58] width 4 height 4
checkbox input "true"
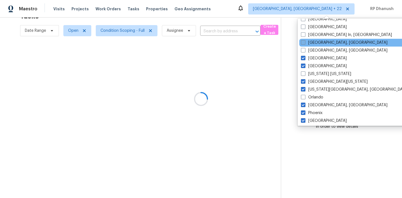
click at [308, 43] on label "Memphis, TN" at bounding box center [344, 43] width 87 height 6
click at [305, 43] on input "Memphis, TN" at bounding box center [303, 42] width 4 height 4
checkbox input "true"
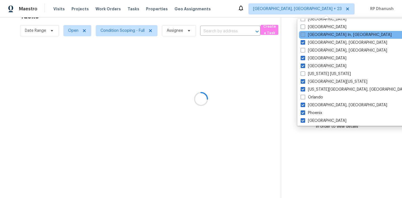
click at [308, 32] on label "Louisville In, KY" at bounding box center [346, 35] width 91 height 6
click at [304, 32] on input "Louisville In, KY" at bounding box center [303, 34] width 4 height 4
checkbox input "true"
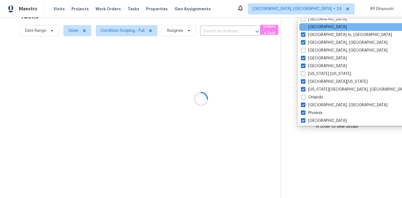
click at [308, 30] on div "Los Angeles" at bounding box center [355, 27] width 113 height 8
click at [308, 27] on label "Los Angeles" at bounding box center [324, 27] width 46 height 6
click at [305, 27] on input "Los Angeles" at bounding box center [303, 26] width 4 height 4
checkbox input "true"
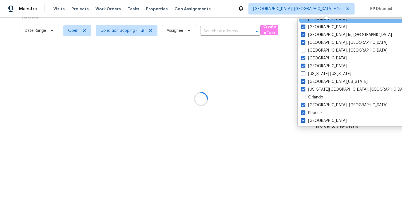
click at [308, 22] on div "Las Vegas" at bounding box center [355, 19] width 113 height 8
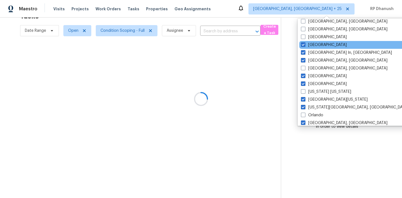
scroll to position [201, 0]
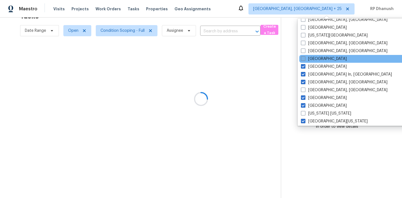
click at [306, 59] on label "Las Vegas" at bounding box center [324, 59] width 46 height 6
click at [305, 59] on input "Las Vegas" at bounding box center [303, 58] width 4 height 4
checkbox input "true"
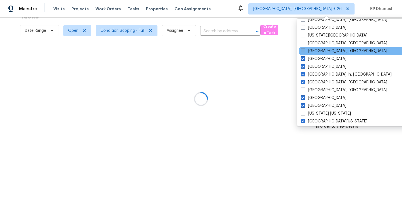
click at [306, 52] on label "Knoxville, TN" at bounding box center [344, 51] width 87 height 6
click at [304, 52] on input "Knoxville, TN" at bounding box center [303, 50] width 4 height 4
checkbox input "true"
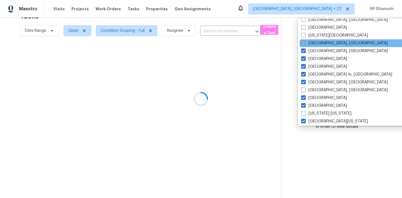
click at [308, 42] on label "Killeen, TX" at bounding box center [344, 44] width 87 height 6
click at [305, 42] on input "Killeen, TX" at bounding box center [303, 43] width 4 height 4
checkbox input "true"
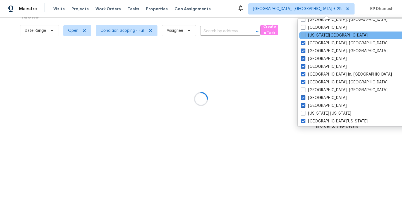
click at [310, 36] on label "Kansas City" at bounding box center [334, 36] width 67 height 6
click at [305, 36] on input "Kansas City" at bounding box center [303, 35] width 4 height 4
checkbox input "true"
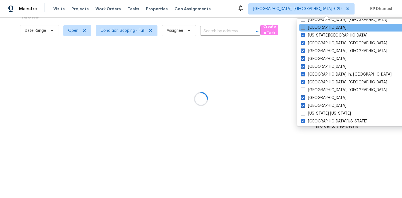
click at [310, 27] on label "Jacksonville" at bounding box center [324, 28] width 46 height 6
click at [304, 27] on input "Jacksonville" at bounding box center [303, 27] width 4 height 4
checkbox input "true"
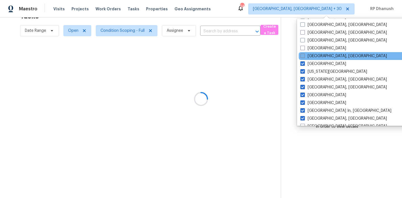
click at [307, 57] on label "Indianapolis, IN" at bounding box center [344, 56] width 87 height 6
click at [304, 57] on input "Indianapolis, IN" at bounding box center [303, 55] width 4 height 4
checkbox input "true"
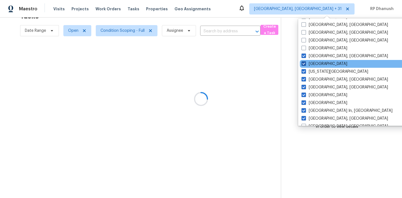
click at [306, 62] on label "Jacksonville" at bounding box center [325, 64] width 46 height 6
click at [305, 62] on input "Jacksonville" at bounding box center [304, 63] width 4 height 4
checkbox input "false"
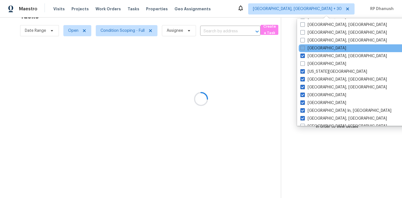
click at [308, 47] on label "Houston" at bounding box center [324, 49] width 46 height 6
click at [304, 47] on input "Houston" at bounding box center [303, 48] width 4 height 4
checkbox input "true"
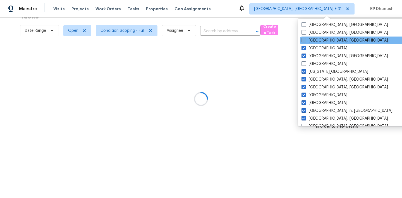
click at [308, 40] on label "Greenville, SC" at bounding box center [345, 41] width 87 height 6
click at [305, 40] on input "Greenville, SC" at bounding box center [304, 40] width 4 height 4
checkbox input "true"
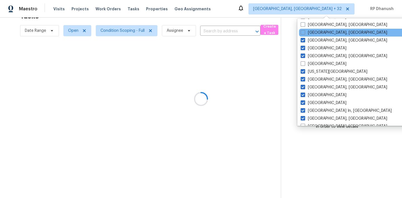
click at [308, 29] on div "Greensboro, NC" at bounding box center [355, 33] width 113 height 8
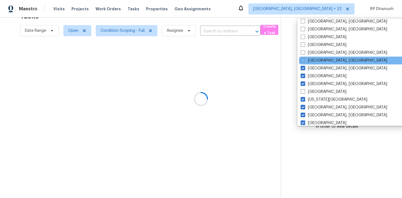
scroll to position [113, 0]
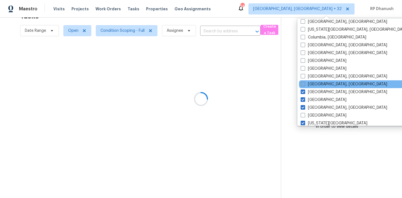
click at [304, 83] on span at bounding box center [303, 84] width 4 height 4
click at [304, 83] on input "Greensboro, NC" at bounding box center [303, 84] width 4 height 4
checkbox input "true"
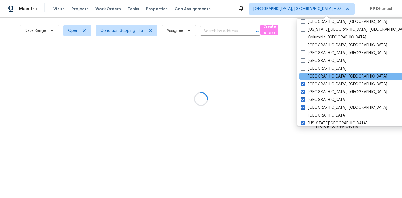
click at [304, 73] on div "Detroit, MI" at bounding box center [355, 77] width 113 height 8
click at [304, 75] on span at bounding box center [303, 76] width 4 height 4
click at [304, 75] on input "Detroit, MI" at bounding box center [303, 76] width 4 height 4
checkbox input "true"
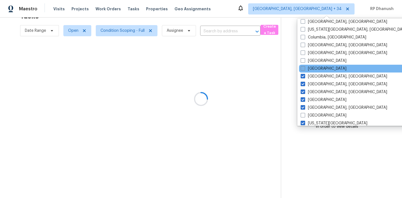
click at [304, 69] on span at bounding box center [303, 68] width 4 height 4
click at [304, 69] on input "Denver" at bounding box center [303, 68] width 4 height 4
checkbox input "true"
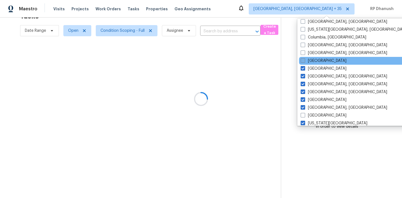
click at [304, 63] on span at bounding box center [303, 60] width 4 height 4
click at [304, 62] on input "Dallas" at bounding box center [303, 60] width 4 height 4
checkbox input "true"
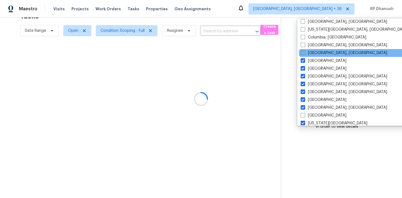
click at [305, 52] on span at bounding box center [303, 53] width 4 height 4
click at [304, 52] on input "Corpus Christi, TX" at bounding box center [303, 52] width 4 height 4
checkbox input "true"
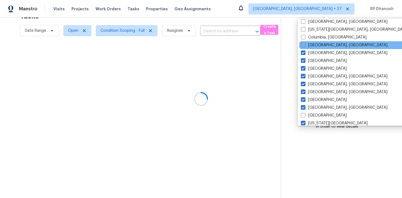
click at [305, 46] on span at bounding box center [303, 45] width 4 height 4
click at [305, 46] on input "Columbus, OH" at bounding box center [303, 44] width 4 height 4
checkbox input "true"
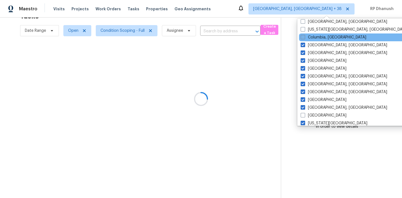
click at [305, 36] on span at bounding box center [303, 37] width 4 height 4
click at [304, 36] on input "Columbia, SC" at bounding box center [303, 37] width 4 height 4
checkbox input "true"
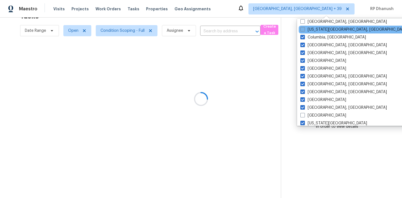
click at [306, 27] on label "Colorado Springs, CO" at bounding box center [355, 30] width 108 height 6
click at [304, 27] on input "Colorado Springs, CO" at bounding box center [303, 29] width 4 height 4
checkbox input "true"
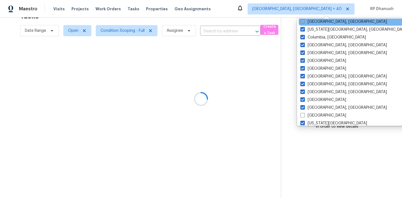
click at [306, 22] on label "Cleveland, OH" at bounding box center [344, 22] width 87 height 6
click at [304, 22] on input "Cleveland, OH" at bounding box center [303, 21] width 4 height 4
checkbox input "true"
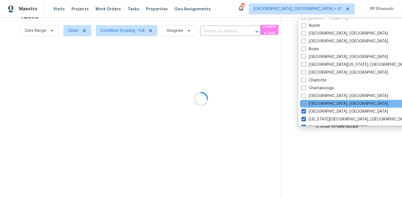
click at [307, 102] on label "Cincinnati, OH" at bounding box center [345, 104] width 87 height 6
click at [305, 102] on input "Cincinnati, OH" at bounding box center [304, 103] width 4 height 4
checkbox input "true"
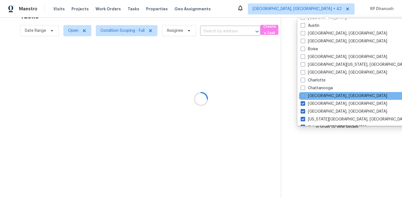
click at [307, 97] on label "Chicago, IL" at bounding box center [344, 96] width 87 height 6
click at [304, 97] on input "Chicago, IL" at bounding box center [303, 95] width 4 height 4
checkbox input "true"
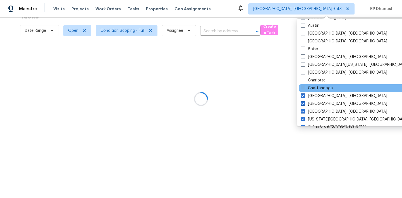
click at [307, 89] on label "Chattanooga" at bounding box center [317, 88] width 32 height 6
click at [304, 89] on input "Chattanooga" at bounding box center [303, 87] width 4 height 4
checkbox input "true"
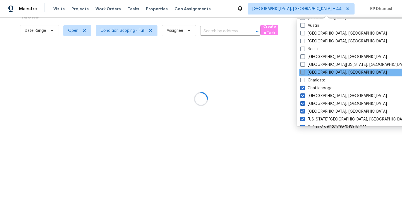
click at [307, 75] on label "Charleston, SC" at bounding box center [344, 73] width 87 height 6
click at [304, 73] on input "Charleston, SC" at bounding box center [303, 72] width 4 height 4
checkbox input "true"
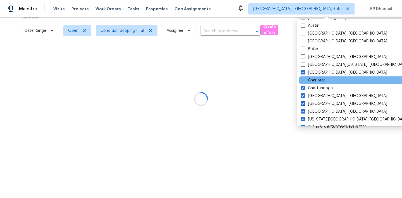
click at [306, 81] on label "Charlotte" at bounding box center [313, 81] width 25 height 6
click at [304, 81] on input "Charlotte" at bounding box center [303, 80] width 4 height 4
checkbox input "true"
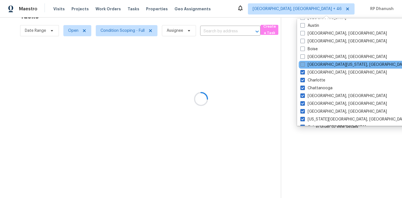
click at [305, 67] on label "Central California, CA" at bounding box center [355, 65] width 108 height 6
click at [304, 66] on input "Central California, CA" at bounding box center [303, 64] width 4 height 4
checkbox input "true"
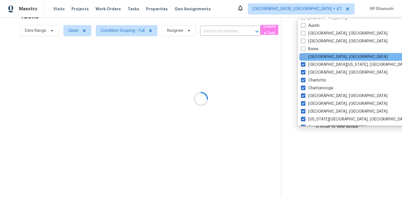
click at [305, 57] on span at bounding box center [303, 56] width 4 height 4
click at [305, 57] on input "Boston, MA" at bounding box center [303, 56] width 4 height 4
checkbox input "true"
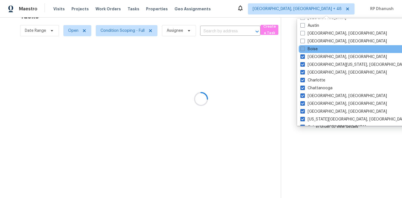
click at [305, 47] on label "Boise" at bounding box center [309, 49] width 17 height 6
click at [304, 47] on input "Boise" at bounding box center [303, 48] width 4 height 4
checkbox input "true"
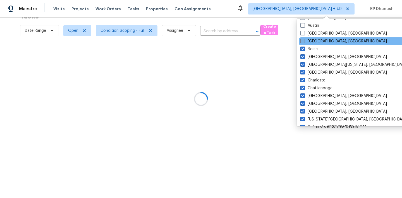
click at [307, 44] on label "Birmingham, AL" at bounding box center [344, 42] width 87 height 6
click at [304, 42] on input "Birmingham, AL" at bounding box center [303, 41] width 4 height 4
checkbox input "true"
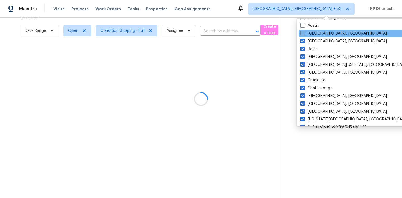
click at [308, 36] on label "Baltimore, MD" at bounding box center [344, 34] width 87 height 6
click at [304, 34] on input "Baltimore, MD" at bounding box center [303, 33] width 4 height 4
checkbox input "true"
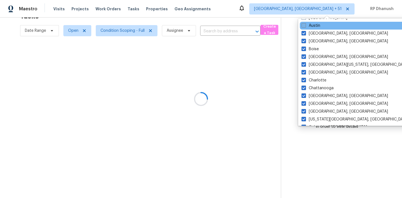
click at [308, 27] on label "Austin" at bounding box center [311, 26] width 19 height 6
click at [305, 27] on input "Austin" at bounding box center [304, 25] width 4 height 4
checkbox input "true"
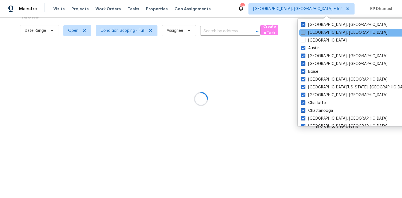
click at [312, 32] on label "Asheville, NC" at bounding box center [344, 33] width 87 height 6
click at [305, 32] on input "Asheville, NC" at bounding box center [303, 32] width 4 height 4
checkbox input "true"
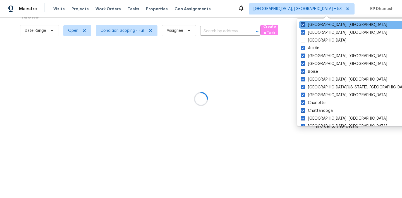
click at [312, 23] on label "Albuquerque, NM" at bounding box center [344, 25] width 87 height 6
click at [304, 23] on input "Albuquerque, NM" at bounding box center [303, 24] width 4 height 4
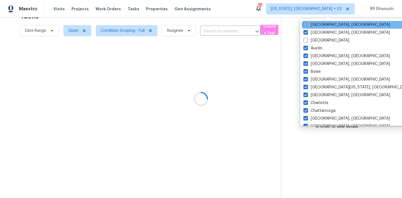
click at [312, 23] on label "Albuquerque, NM" at bounding box center [347, 25] width 87 height 6
click at [307, 23] on input "Albuquerque, NM" at bounding box center [306, 24] width 4 height 4
checkbox input "true"
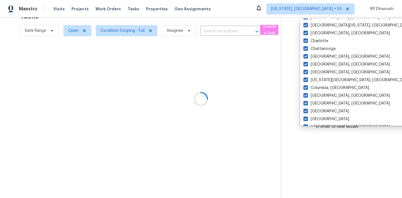
scroll to position [103, 0]
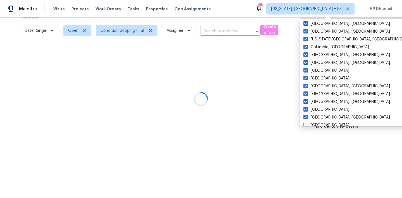
click at [375, 58] on div at bounding box center [201, 99] width 402 height 198
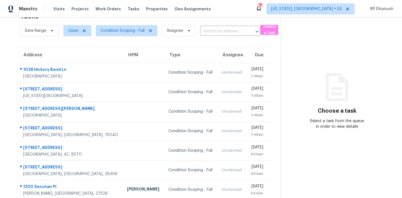
scroll to position [43, 0]
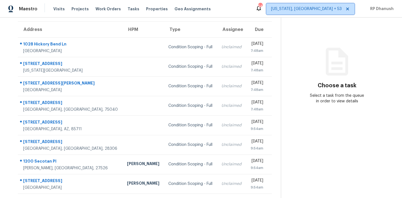
click at [319, 8] on span "Washington, DC + 53" at bounding box center [306, 9] width 71 height 6
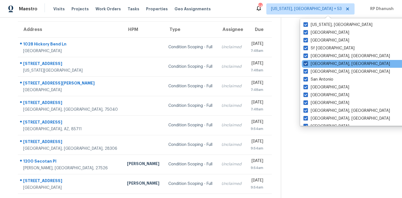
scroll to position [374, 0]
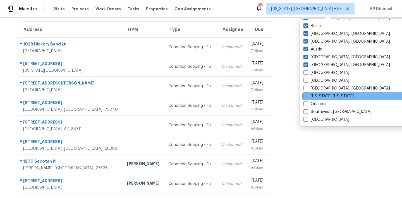
click at [317, 97] on label "New York New Jersey" at bounding box center [329, 97] width 50 height 6
click at [307, 97] on input "New York New Jersey" at bounding box center [306, 96] width 4 height 4
checkbox input "true"
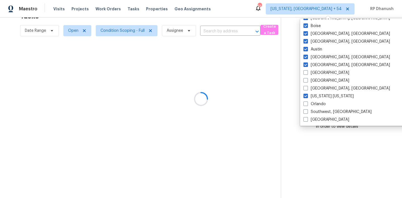
click at [398, 97] on div at bounding box center [201, 99] width 402 height 198
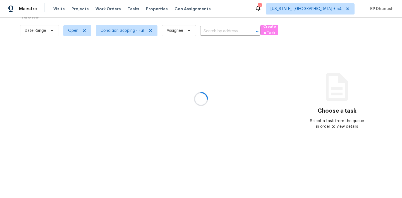
click at [326, 5] on div at bounding box center [201, 99] width 402 height 198
click at [329, 11] on div at bounding box center [201, 99] width 402 height 198
click at [331, 6] on div at bounding box center [201, 99] width 402 height 198
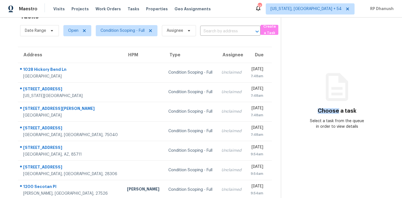
scroll to position [43, 0]
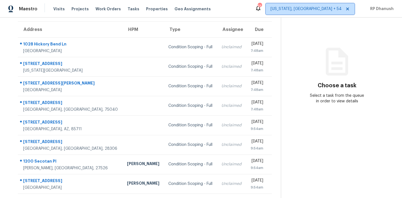
click at [331, 6] on span "Washington, DC + 54" at bounding box center [306, 9] width 71 height 6
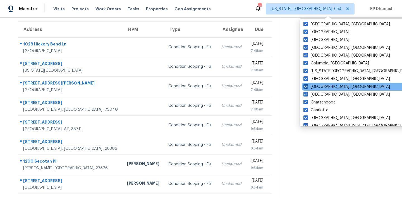
scroll to position [254, 0]
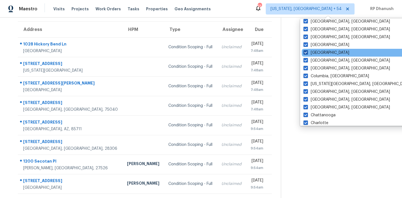
click at [314, 52] on label "Dallas" at bounding box center [327, 53] width 46 height 6
click at [307, 52] on input "Dallas" at bounding box center [306, 52] width 4 height 4
checkbox input "false"
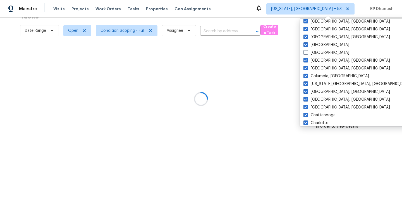
click at [387, 52] on div at bounding box center [201, 99] width 402 height 198
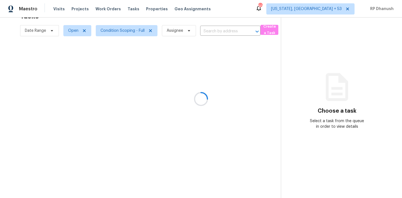
click at [332, 10] on div at bounding box center [201, 99] width 402 height 198
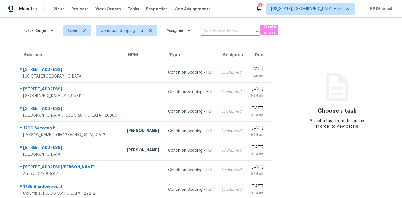
scroll to position [43, 0]
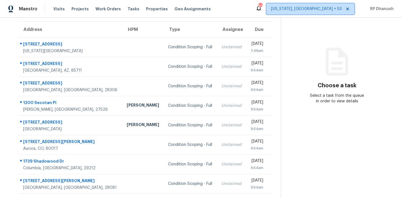
click at [325, 11] on span "Washington, DC + 53" at bounding box center [306, 9] width 71 height 6
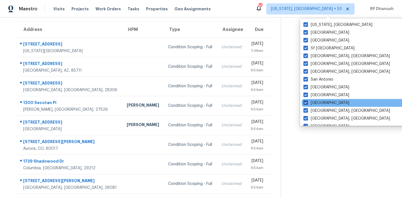
scroll to position [374, 0]
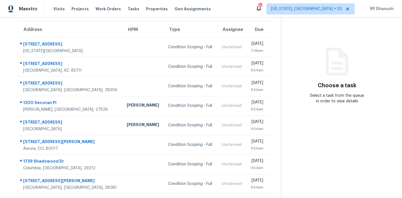
click at [291, 72] on div "Choose a task Select a task from the queue in order to view details" at bounding box center [337, 81] width 112 height 46
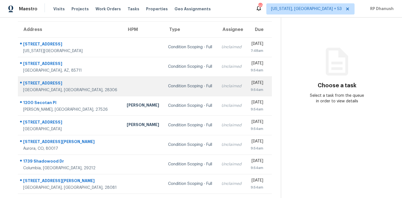
scroll to position [0, 0]
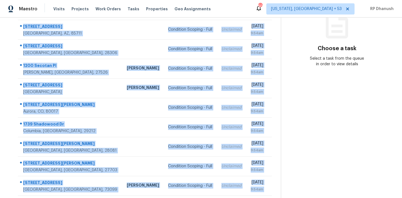
scroll to position [92, 0]
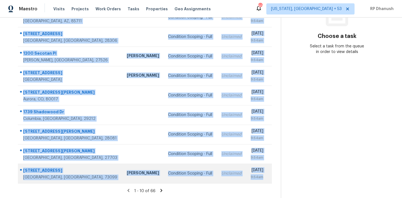
drag, startPoint x: 21, startPoint y: 83, endPoint x: 266, endPoint y: 177, distance: 263.0
click at [266, 177] on tbody "[STREET_ADDRESS][US_STATE] Condition Scoping - Full Unclaimed [DATE] 7:48am [ST…" at bounding box center [145, 86] width 254 height 196
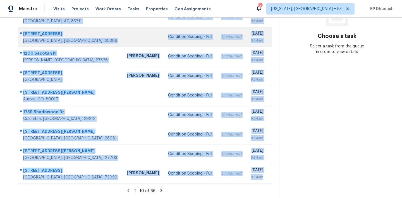
copy tbody "[STREET_ADDRESS][US_STATE] Condition Scoping - Full Unclaimed [DATE] 7:48am [ST…"
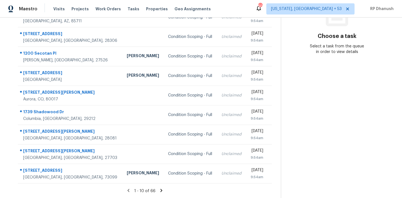
click at [325, 151] on section "Choose a task Select a task from the queue in order to view details" at bounding box center [337, 61] width 112 height 273
click at [161, 189] on icon at bounding box center [162, 190] width 2 height 3
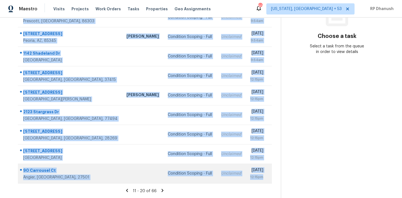
drag, startPoint x: 23, startPoint y: 51, endPoint x: 263, endPoint y: 180, distance: 271.8
click at [263, 180] on tbody "[STREET_ADDRESS][PERSON_NAME] Condition Scoping - Full Unclaimed [DATE] 9:54am …" at bounding box center [145, 86] width 254 height 196
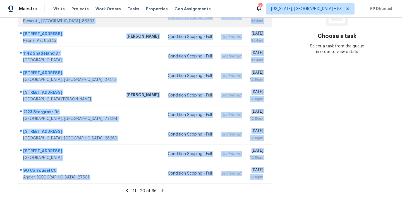
copy tbody "[STREET_ADDRESS][PERSON_NAME] Condition Scoping - Full Unclaimed [DATE] 9:54am …"
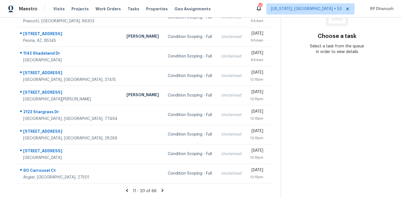
click at [338, 139] on section "Choose a task Select a task from the queue in order to view details" at bounding box center [337, 61] width 112 height 273
click at [162, 190] on icon at bounding box center [163, 190] width 2 height 3
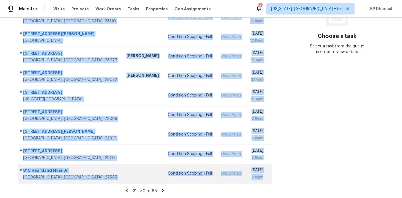
drag, startPoint x: 20, startPoint y: 65, endPoint x: 265, endPoint y: 177, distance: 268.7
click at [265, 177] on tbody "[STREET_ADDRESS] Condition Scoping - Full Unclaimed [DATE] 12:15pm [STREET_ADDR…" at bounding box center [145, 86] width 254 height 196
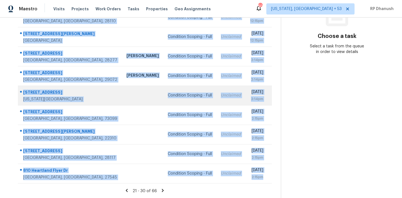
copy tbody "[STREET_ADDRESS] Condition Scoping - Full Unclaimed [DATE] 12:15pm [STREET_ADDR…"
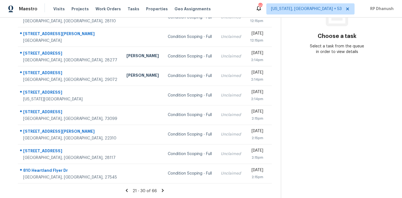
click at [315, 133] on section "Choose a task Select a task from the queue in order to view details" at bounding box center [337, 61] width 112 height 273
click at [161, 190] on icon at bounding box center [162, 190] width 5 height 5
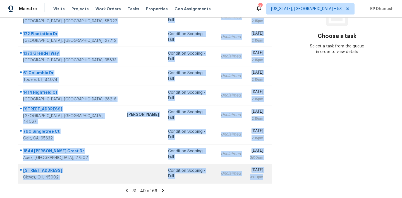
drag, startPoint x: 23, startPoint y: 82, endPoint x: 261, endPoint y: 180, distance: 257.0
click at [261, 180] on tbody "[STREET_ADDRESS] [GEOGRAPHIC_DATA][PERSON_NAME] Condition Scoping - Full Unclai…" at bounding box center [145, 86] width 254 height 196
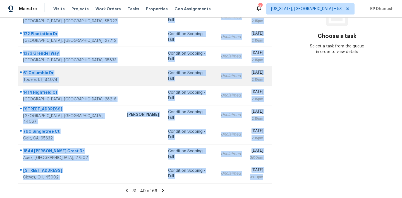
copy tbody "[STREET_ADDRESS] [GEOGRAPHIC_DATA][PERSON_NAME] Condition Scoping - Full Unclai…"
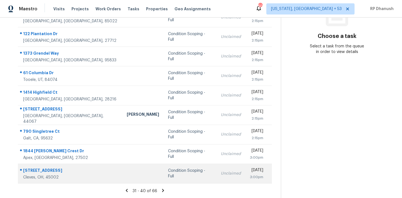
drag, startPoint x: 331, startPoint y: 148, endPoint x: 189, endPoint y: 183, distance: 146.7
click at [331, 148] on section "Choose a task Select a task from the queue in order to view details" at bounding box center [337, 61] width 112 height 273
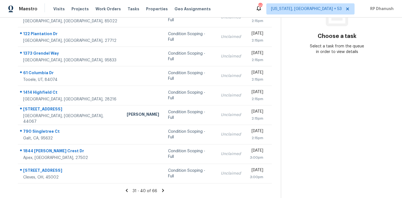
click at [162, 189] on icon at bounding box center [163, 190] width 2 height 3
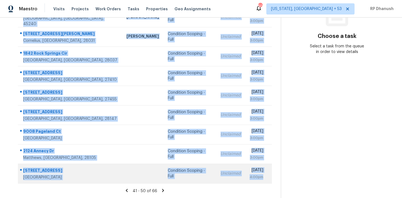
drag, startPoint x: 22, startPoint y: 83, endPoint x: 269, endPoint y: 181, distance: 265.4
click at [269, 181] on tbody "16001 Arabian [GEOGRAPHIC_DATA], 28278 Condition Scoping - Full Unclaimed [DATE…" at bounding box center [145, 86] width 254 height 196
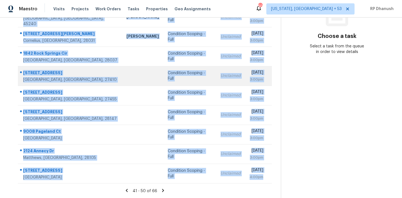
copy tbody "16001 Arabian [GEOGRAPHIC_DATA], 28278 Condition Scoping - Full Unclaimed [DATE…"
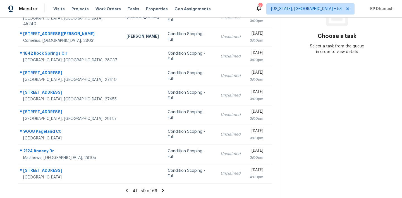
click at [331, 87] on section "Choose a task Select a task from the queue in order to view details" at bounding box center [337, 61] width 112 height 273
click at [162, 190] on icon at bounding box center [163, 190] width 2 height 3
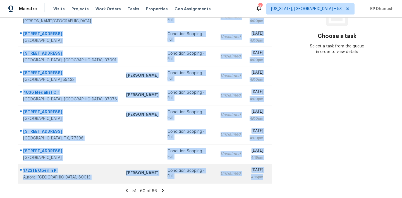
drag, startPoint x: 22, startPoint y: 79, endPoint x: 268, endPoint y: 175, distance: 263.9
click at [268, 175] on tbody "[STREET_ADDRESS][PERSON_NAME] Condition Scoping - Full Unclaimed [DATE] 4:00pm …" at bounding box center [145, 86] width 254 height 196
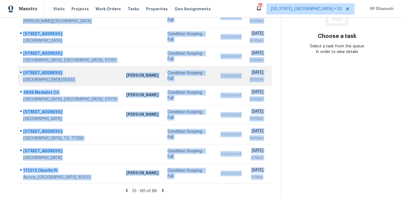
copy tbody "[STREET_ADDRESS][PERSON_NAME] Condition Scoping - Full Unclaimed [DATE] 4:00pm …"
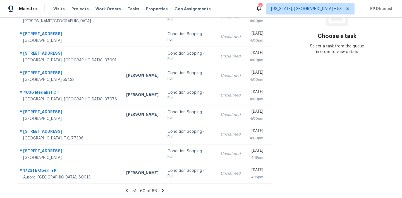
click at [329, 122] on section "Choose a task Select a task from the queue in order to view details" at bounding box center [337, 61] width 112 height 273
click at [163, 189] on icon at bounding box center [162, 190] width 5 height 5
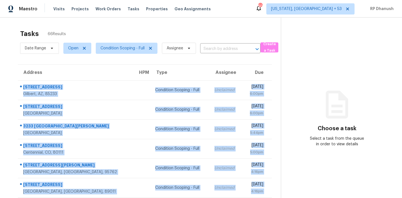
scroll to position [18, 0]
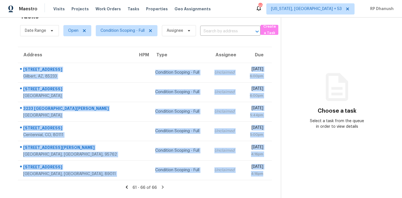
drag, startPoint x: 22, startPoint y: 83, endPoint x: 262, endPoint y: 180, distance: 259.0
click at [262, 180] on section "Tasks 66 Results Date Range Open Condition Scoping - Full Assignee ​ Create a T…" at bounding box center [145, 103] width 272 height 189
copy tbody "[STREET_ADDRESS] Condition Scoping - Full Unclaimed [DATE] 6:00pm [STREET_ADDRE…"
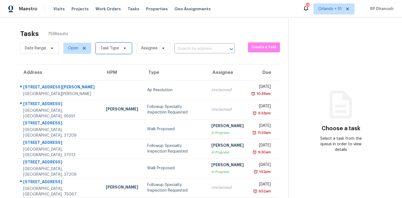
drag, startPoint x: 121, startPoint y: 49, endPoint x: 121, endPoint y: 56, distance: 7.3
click at [121, 49] on span at bounding box center [124, 48] width 6 height 4
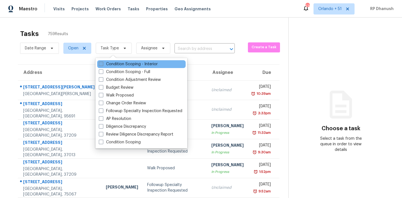
click at [128, 65] on label "Condition Scoping - Interior" at bounding box center [128, 64] width 59 height 6
click at [103, 65] on input "Condition Scoping - Interior" at bounding box center [101, 63] width 4 height 4
checkbox input "true"
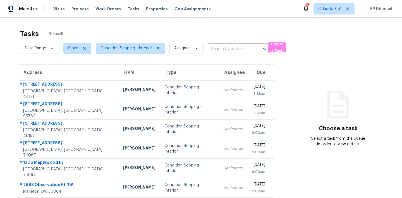
click at [316, 85] on section "Choose a task Select a task from the queue in order to view details" at bounding box center [338, 154] width 110 height 273
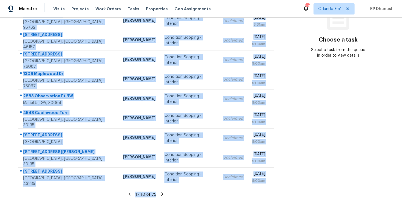
scroll to position [92, 0]
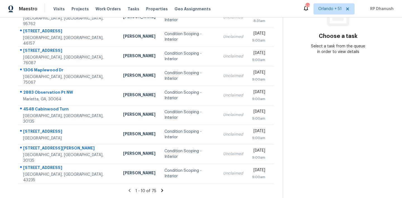
drag, startPoint x: 19, startPoint y: 84, endPoint x: 275, endPoint y: 182, distance: 273.5
click at [275, 182] on div "Address HPM Type Assignee Due 5082 W 5th St Independence, OH, 44131 Rebecca McM…" at bounding box center [146, 78] width 274 height 212
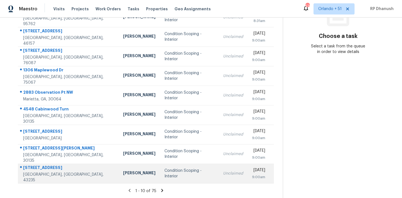
copy table "Address HPM Type Assignee Due"
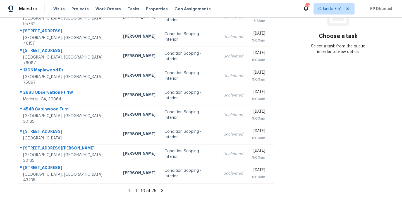
click at [383, 124] on section "Choose a task Select a task from the queue in order to view details" at bounding box center [338, 61] width 110 height 273
click at [161, 190] on icon at bounding box center [162, 190] width 5 height 5
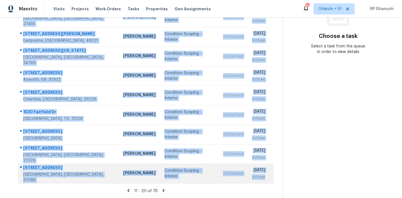
drag, startPoint x: 23, startPoint y: 84, endPoint x: 266, endPoint y: 182, distance: 261.6
click at [266, 182] on tbody "3701 Boone Dr Lago Vista, TX, 78645 Nelson Figueroa Condition Scoping - Interio…" at bounding box center [146, 86] width 256 height 196
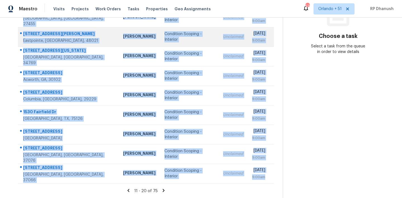
copy tbody "3701 Boone Dr Lago Vista, TX, 78645 Nelson Figueroa Condition Scoping - Interio…"
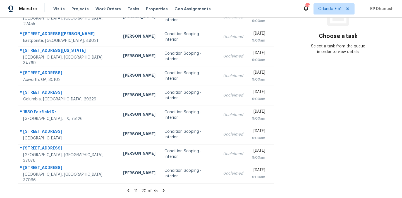
click at [347, 138] on section "Choose a task Select a task from the queue in order to view details" at bounding box center [338, 61] width 110 height 273
click at [163, 189] on icon at bounding box center [164, 190] width 2 height 3
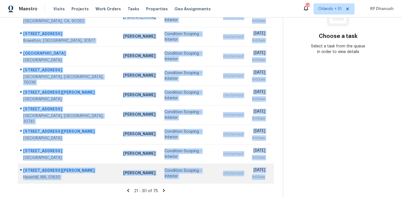
drag, startPoint x: 22, startPoint y: 80, endPoint x: 269, endPoint y: 182, distance: 267.1
click at [269, 182] on tbody "188 Moorewood Ave Avon Lake, OH, 44012 Rebecca McMillen Condition Scoping - Int…" at bounding box center [146, 86] width 256 height 196
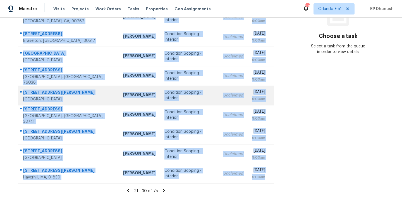
copy tbody "188 Moorewood Ave Avon Lake, OH, 44012 Rebecca McMillen Condition Scoping - Int…"
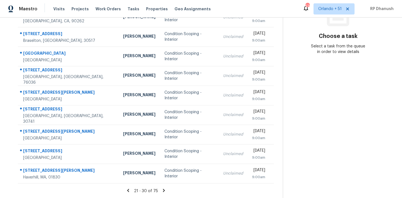
click at [337, 116] on section "Choose a task Select a task from the queue in order to view details" at bounding box center [338, 61] width 110 height 273
click at [163, 189] on icon at bounding box center [164, 190] width 2 height 3
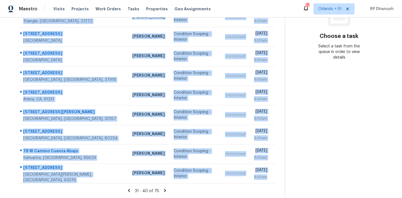
drag, startPoint x: 23, startPoint y: 82, endPoint x: 268, endPoint y: 184, distance: 265.6
click at [268, 184] on section "Tasks 75 Results Date Range Open Condition Scoping - Interior Assignee ​ Create…" at bounding box center [147, 66] width 276 height 265
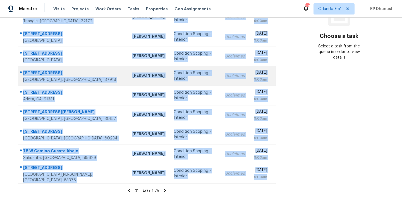
copy tbody "9924 Pebble Beach Cv Aurora, OH, 44202 Marissa Casias Condition Scoping - Inter…"
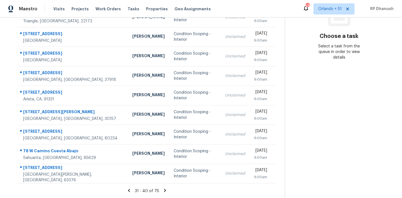
click at [375, 114] on section "Choose a task Select a task from the queue in order to view details" at bounding box center [339, 61] width 108 height 273
click at [164, 189] on icon at bounding box center [165, 190] width 2 height 3
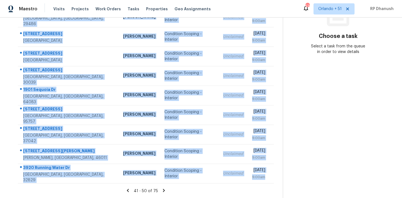
drag, startPoint x: 23, startPoint y: 84, endPoint x: 254, endPoint y: 185, distance: 252.8
click at [254, 185] on section "Tasks 75 Results Date Range Open Condition Scoping - Interior Assignee ​ Create…" at bounding box center [146, 66] width 274 height 265
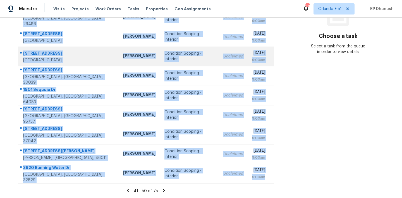
copy tbody "8940 E Marci Lynne Way Tucson, AZ, 85747 Steven Long Condition Scoping - Interi…"
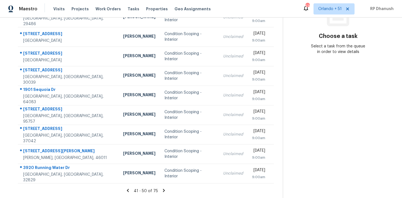
click at [349, 155] on section "Choose a task Select a task from the queue in order to view details" at bounding box center [338, 61] width 110 height 273
click at [163, 189] on icon at bounding box center [164, 190] width 2 height 3
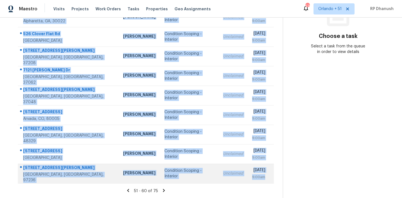
drag, startPoint x: 23, startPoint y: 82, endPoint x: 266, endPoint y: 179, distance: 261.8
click at [266, 179] on tbody "8723 Bermuda Dr Indianapolis, IN, 46219 Dodd Drayer Condition Scoping - Interio…" at bounding box center [146, 86] width 256 height 196
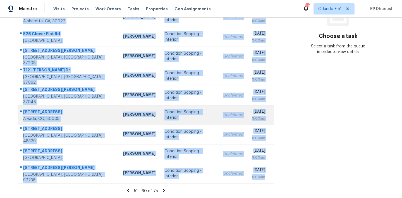
copy tbody "8723 Bermuda Dr Indianapolis, IN, 46219 Dodd Drayer Condition Scoping - Interio…"
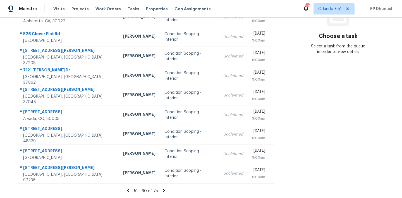
click at [353, 134] on section "Choose a task Select a task from the queue in order to view details" at bounding box center [338, 61] width 110 height 273
click at [163, 189] on icon at bounding box center [163, 190] width 5 height 5
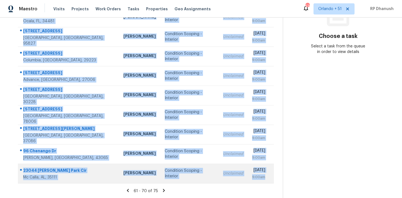
drag, startPoint x: 22, startPoint y: 43, endPoint x: 268, endPoint y: 182, distance: 282.0
click at [268, 182] on tbody "9204 Douglas St Manassas, VA, 20110 Nelson Flores Condition Scoping - Interior …" at bounding box center [146, 86] width 256 height 196
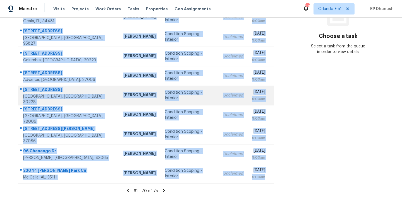
copy tbody "9204 Douglas St Manassas, VA, 20110 Nelson Flores Condition Scoping - Interior …"
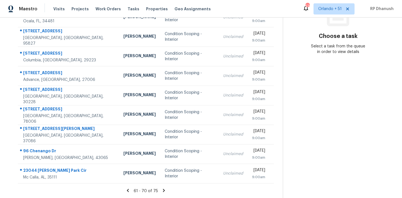
click at [322, 106] on section "Choose a task Select a task from the queue in order to view details" at bounding box center [338, 61] width 110 height 273
click at [163, 189] on icon at bounding box center [163, 190] width 5 height 5
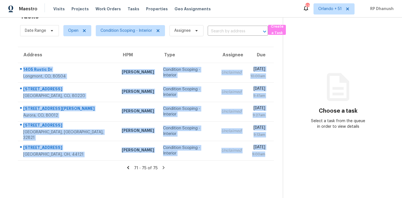
drag, startPoint x: 23, startPoint y: 66, endPoint x: 262, endPoint y: 161, distance: 256.9
click at [262, 161] on section "Tasks 75 Results Date Range Open Condition Scoping - Interior Assignee ​ Create…" at bounding box center [146, 103] width 274 height 189
copy tbody "1405 Rustic Dr Longmont, CO, 80504 John Gonzalez Condition Scoping - Interior U…"
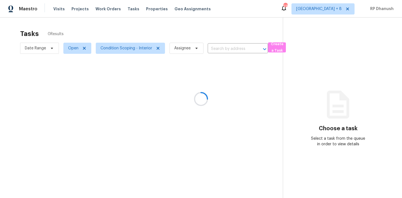
click at [69, 163] on div at bounding box center [201, 99] width 402 height 198
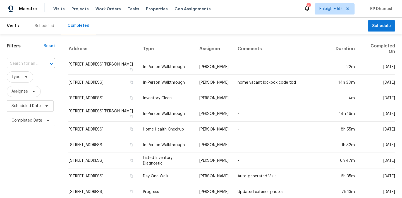
click at [33, 64] on input "text" at bounding box center [23, 64] width 33 height 9
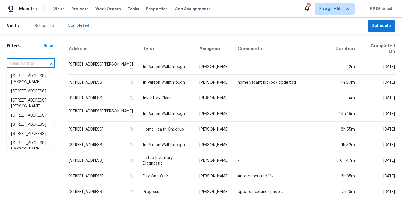
type input "v"
paste input ""[STREET_ADDRESS]""
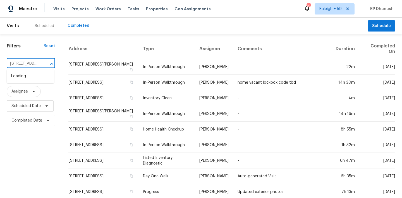
type input "[STREET_ADDRESS]"
click at [36, 80] on li "[STREET_ADDRESS]" at bounding box center [30, 76] width 47 height 9
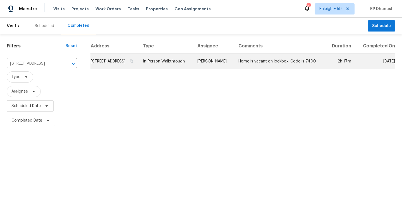
click at [268, 69] on td "Home is vacant on lockbox. Code is 7400" at bounding box center [280, 62] width 92 height 16
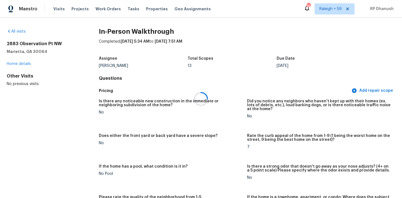
click at [182, 120] on div at bounding box center [201, 99] width 402 height 198
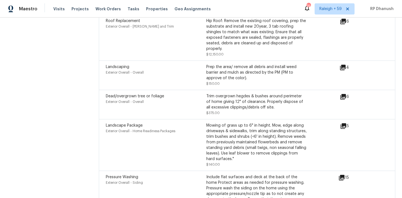
scroll to position [2201, 0]
